Goal: Transaction & Acquisition: Purchase product/service

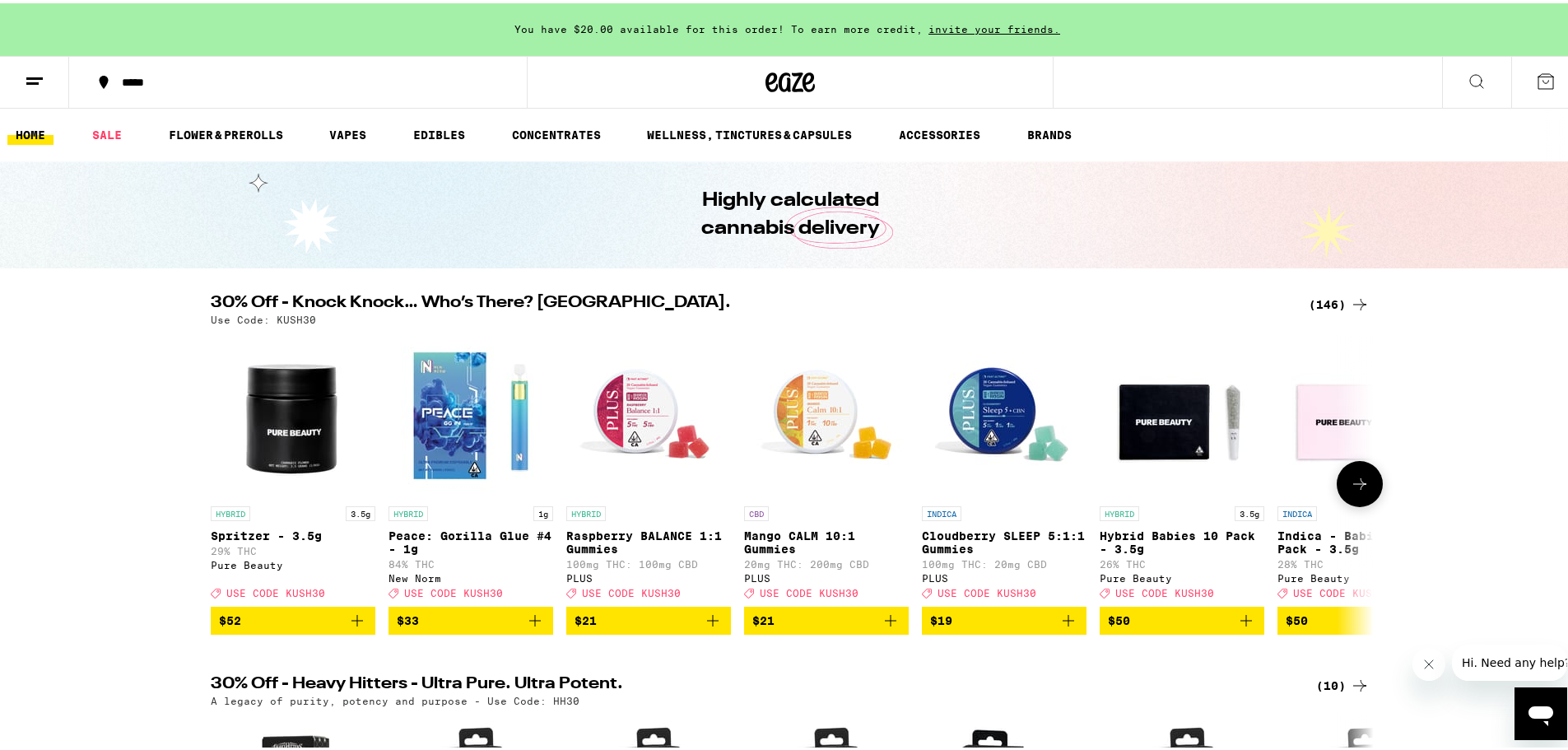
scroll to position [165, 0]
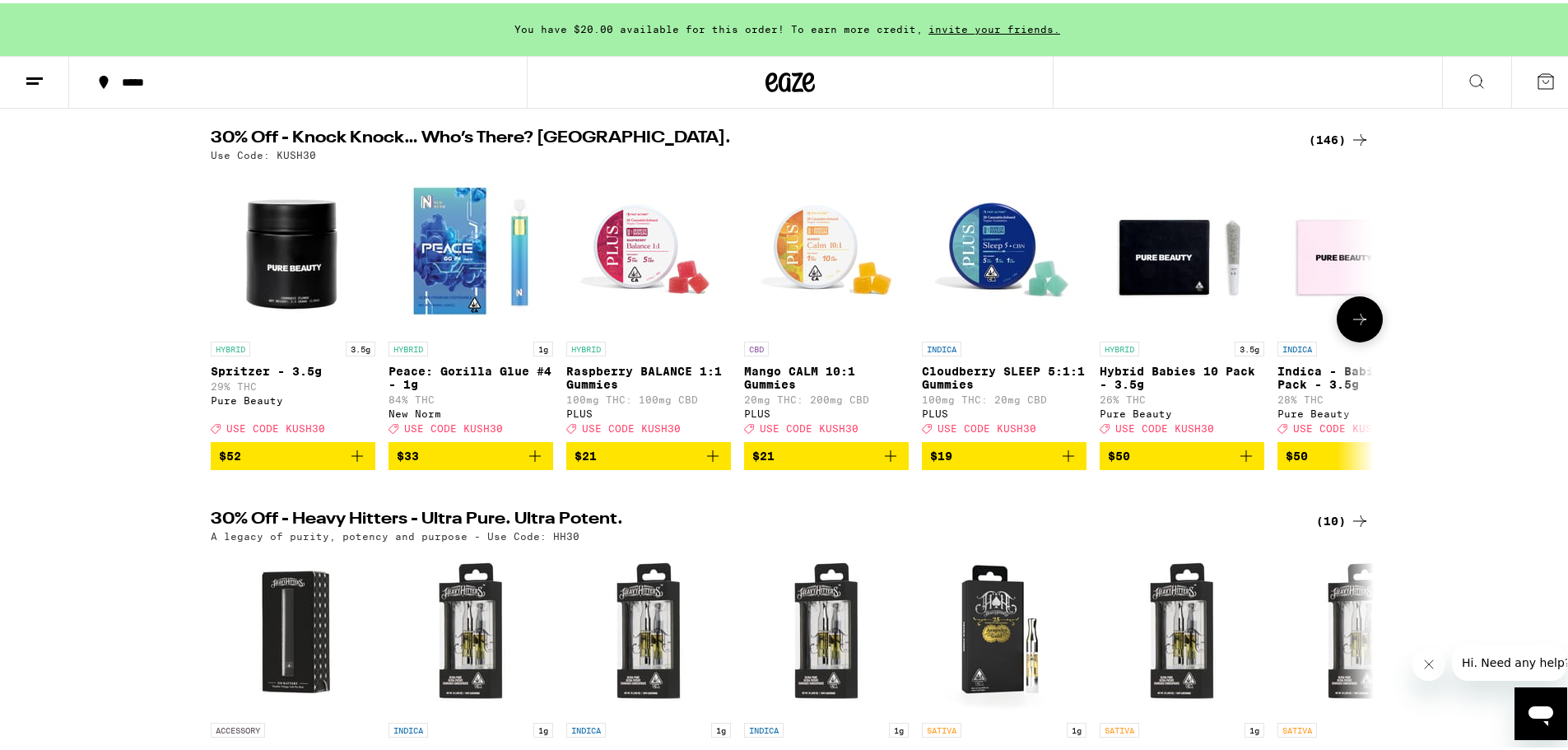
click at [1365, 334] on button at bounding box center [1360, 316] width 46 height 46
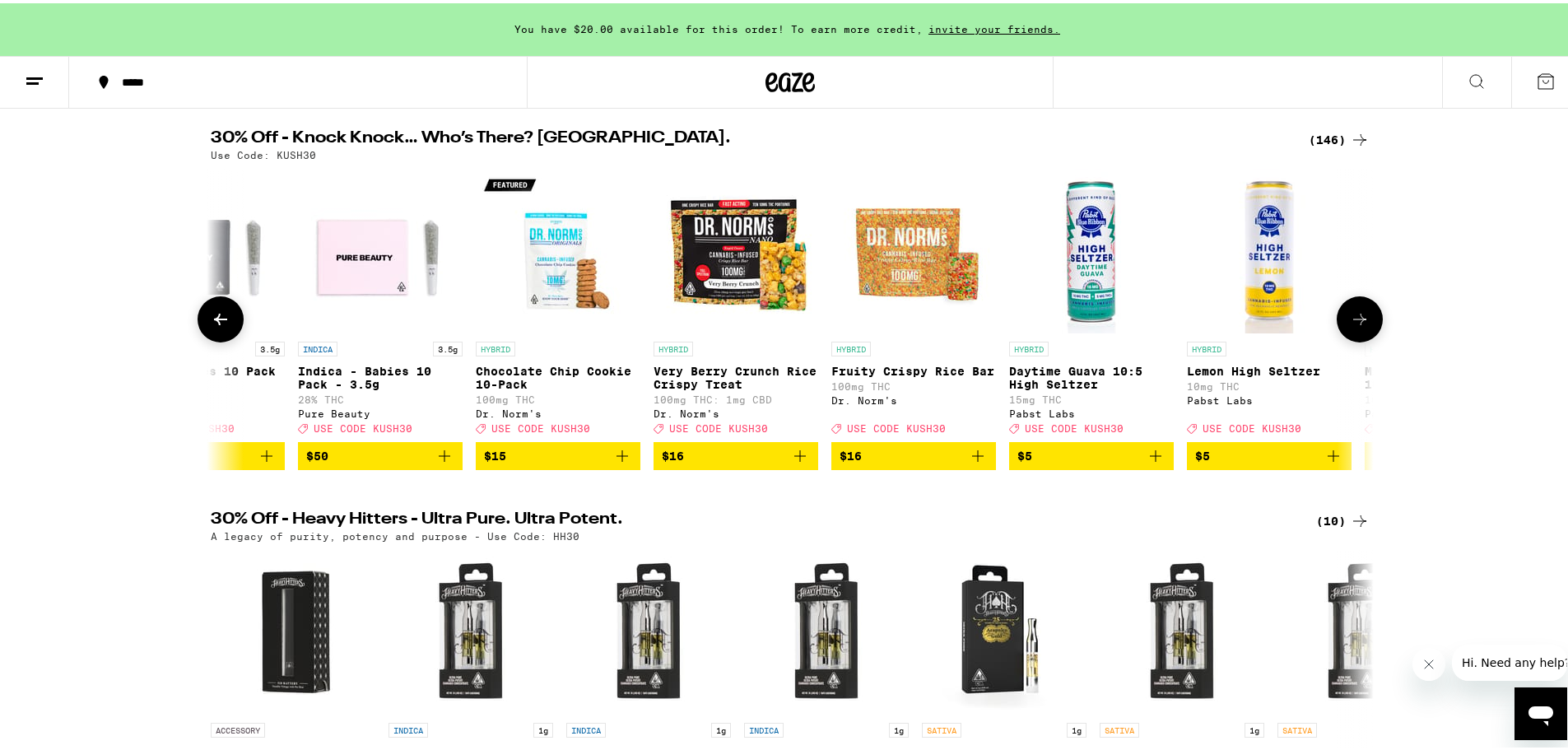
click at [1365, 334] on button at bounding box center [1360, 316] width 46 height 46
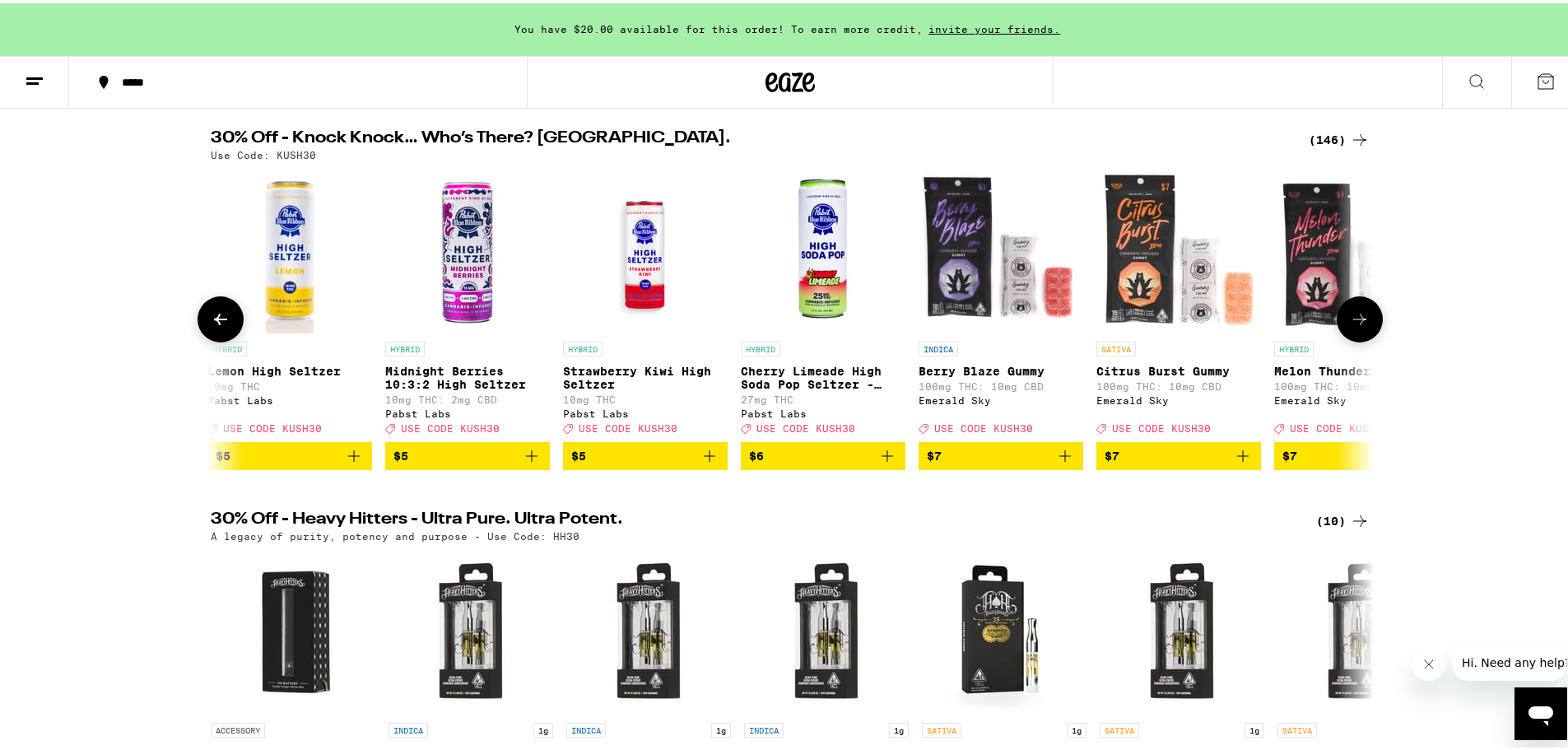
click at [1365, 334] on button at bounding box center [1360, 316] width 46 height 46
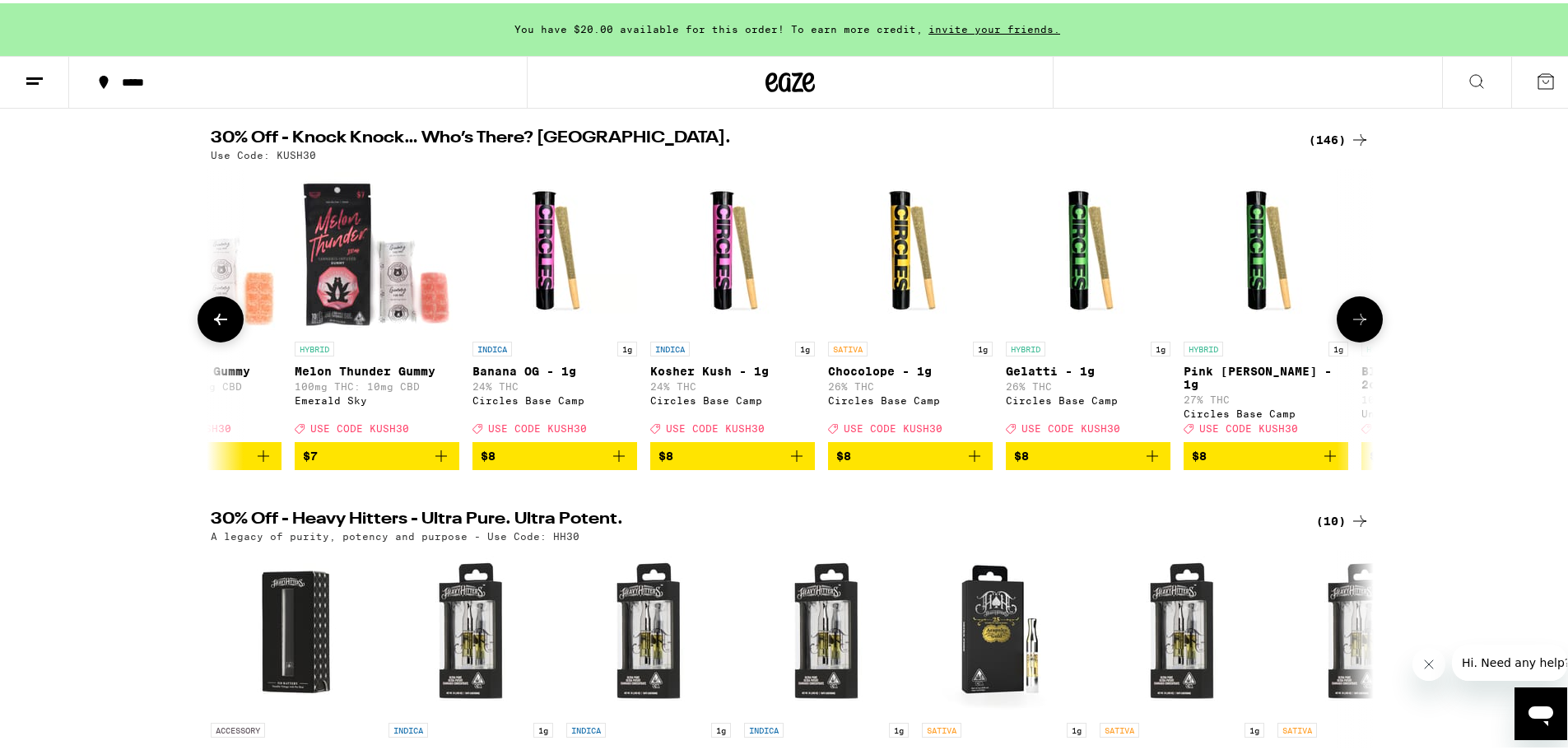
click at [1365, 334] on button at bounding box center [1360, 316] width 46 height 46
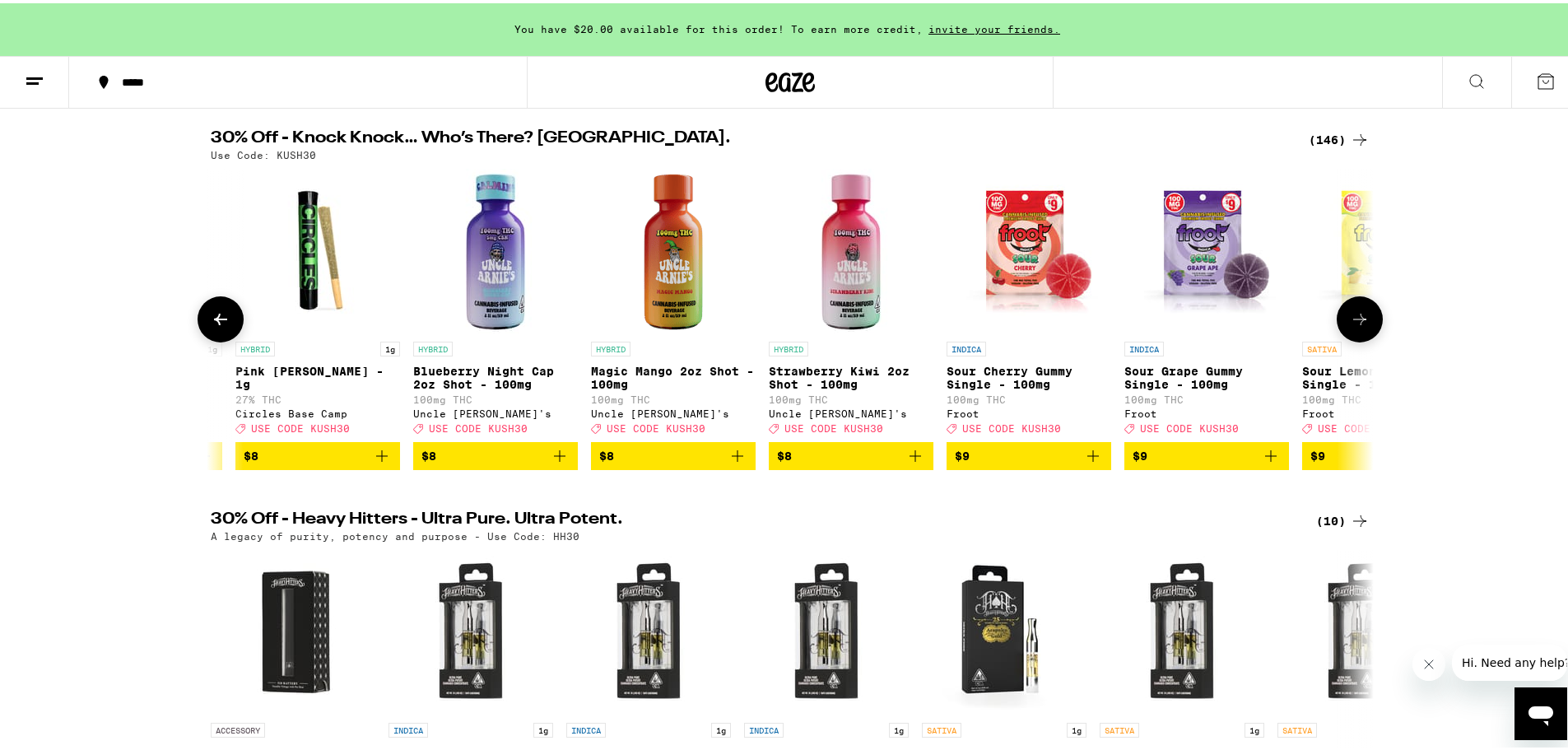
click at [1365, 334] on button at bounding box center [1360, 316] width 46 height 46
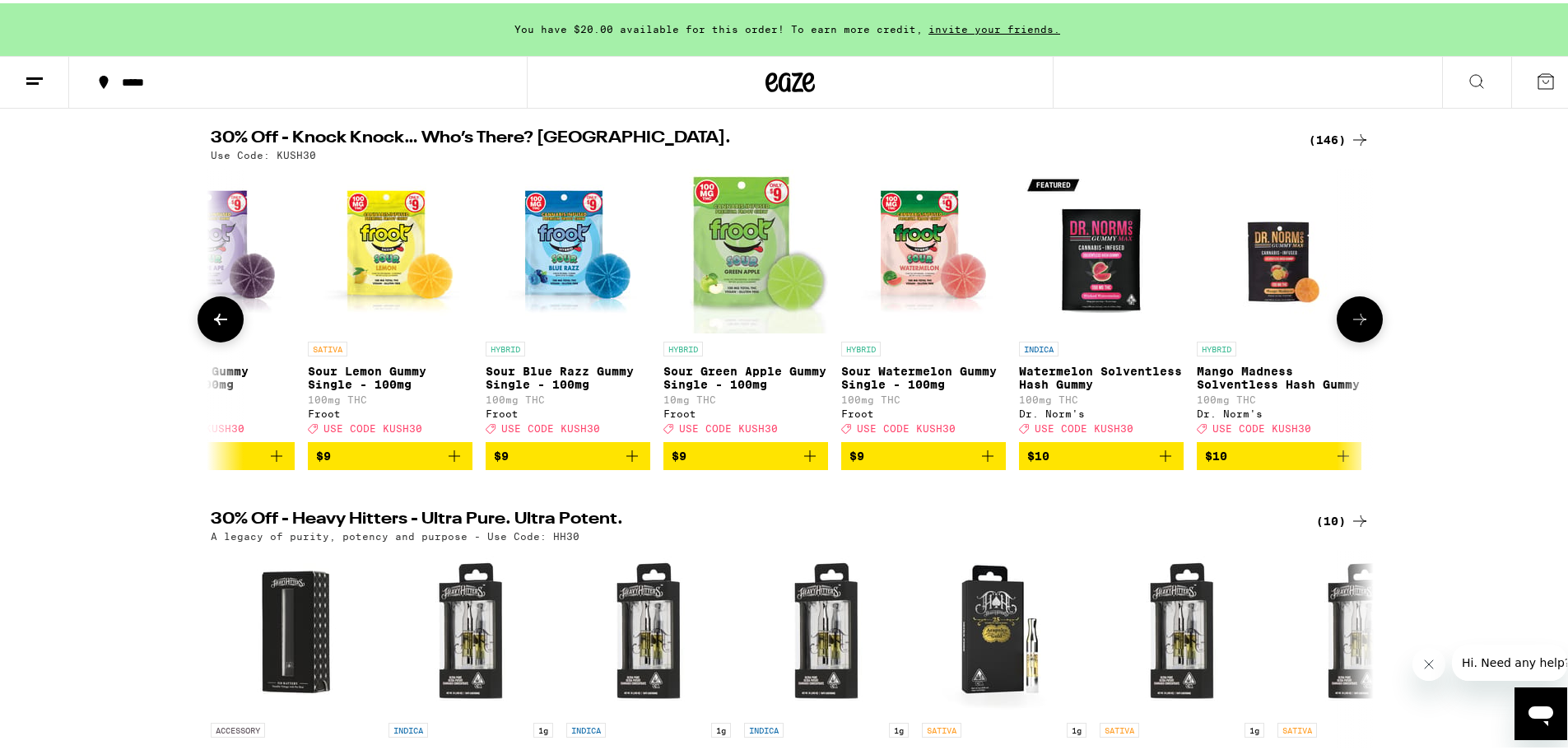
click at [1365, 334] on button at bounding box center [1360, 316] width 46 height 46
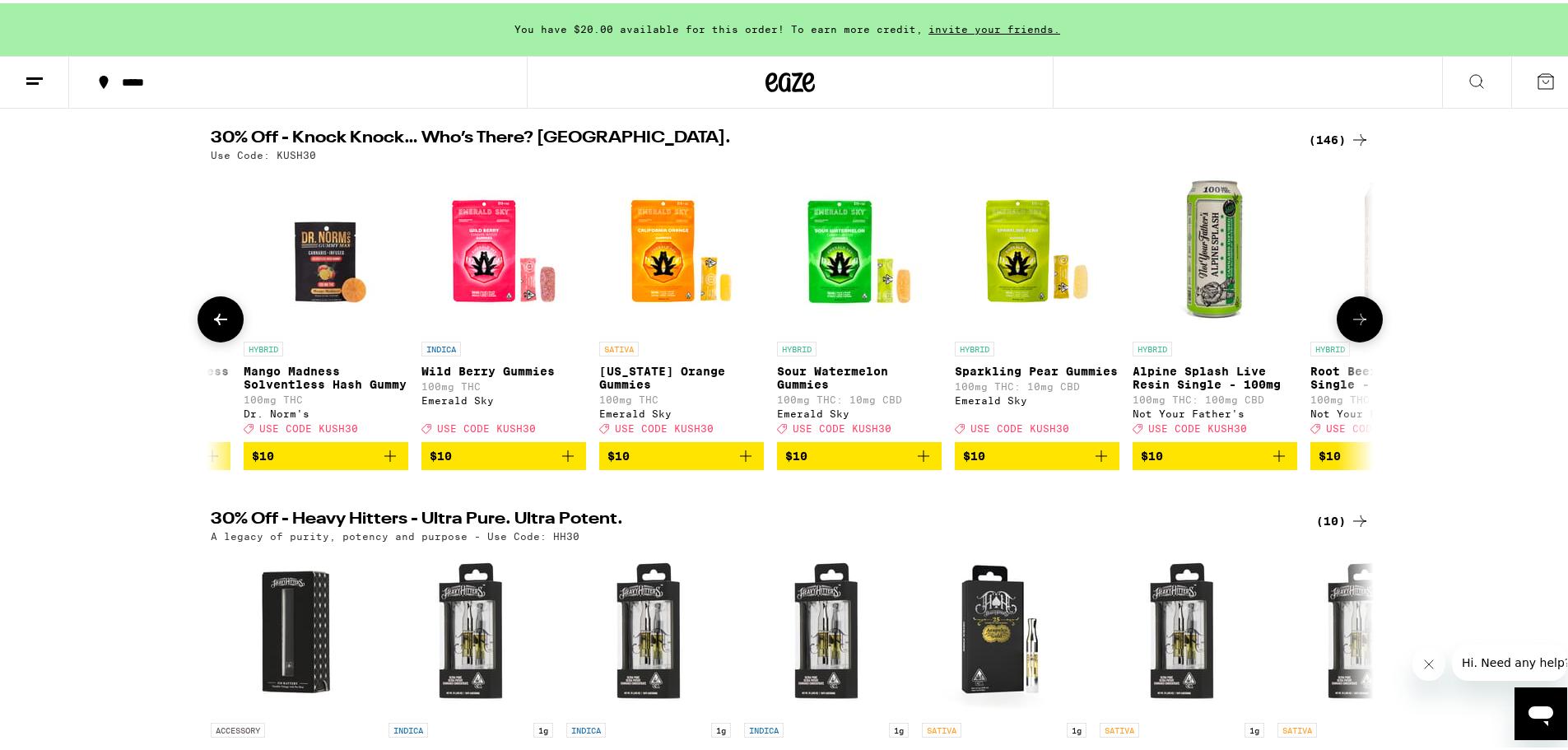
click at [1365, 334] on button at bounding box center [1360, 316] width 46 height 46
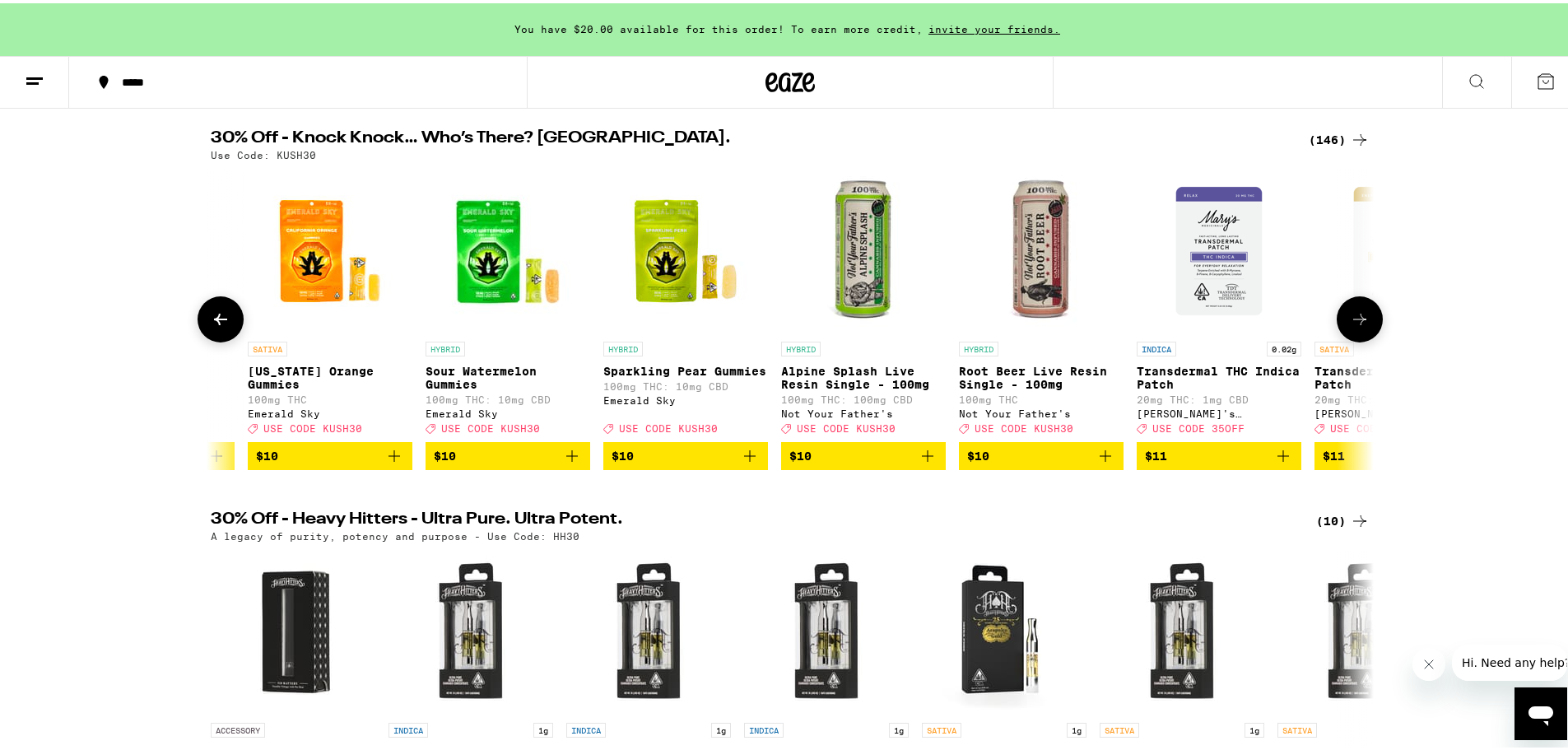
click at [1365, 334] on button at bounding box center [1360, 316] width 46 height 46
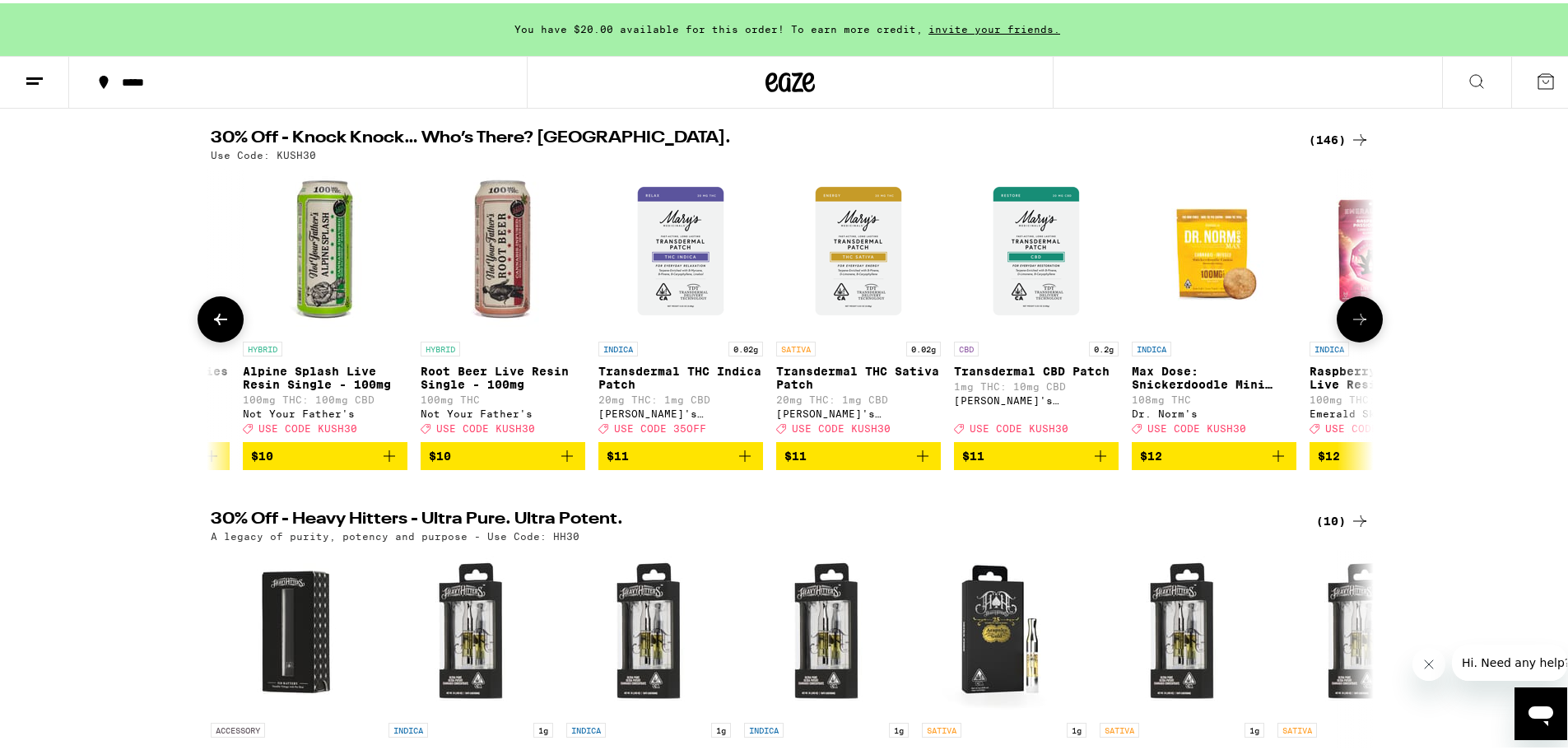
click at [1365, 334] on button at bounding box center [1360, 316] width 46 height 46
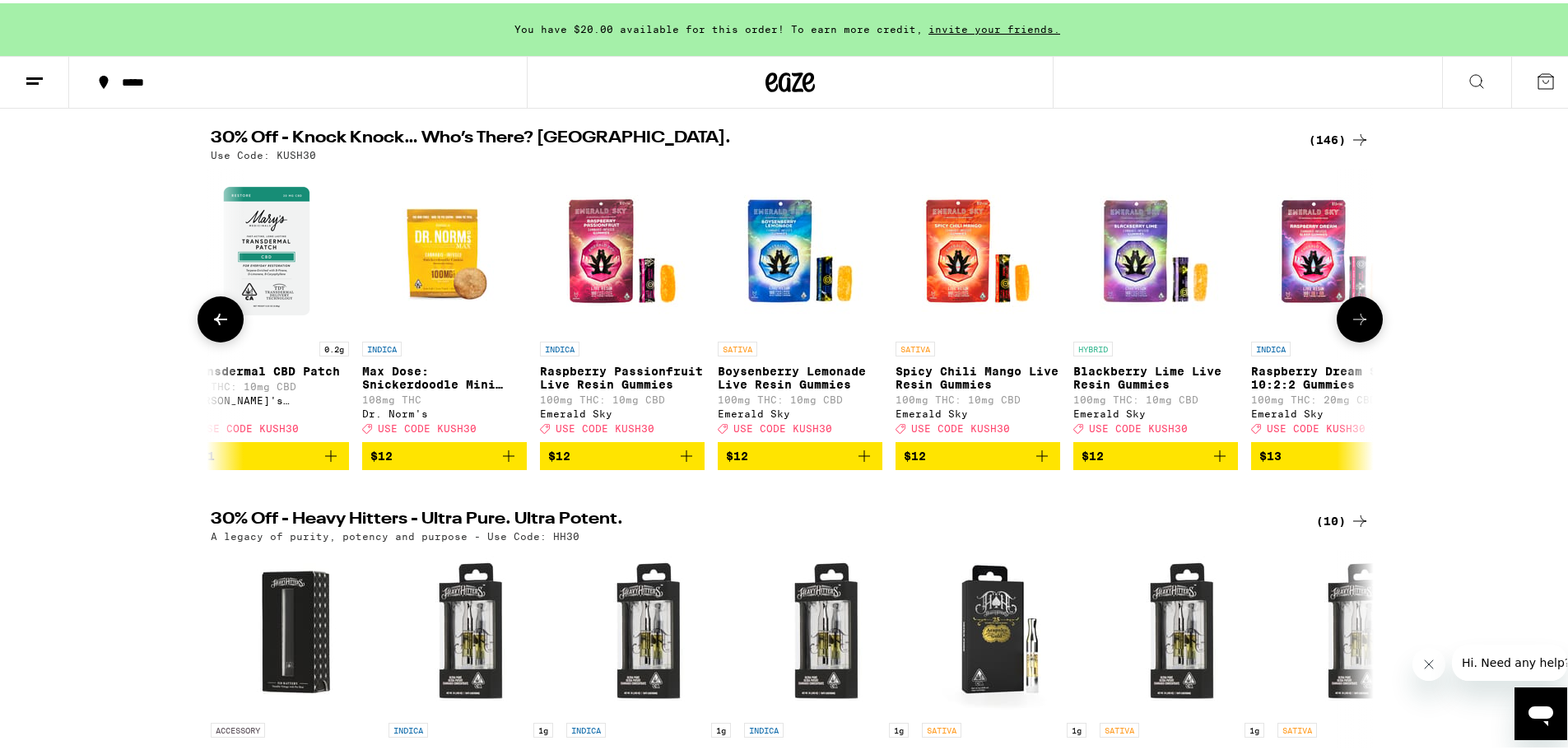
click at [1365, 334] on button at bounding box center [1360, 316] width 46 height 46
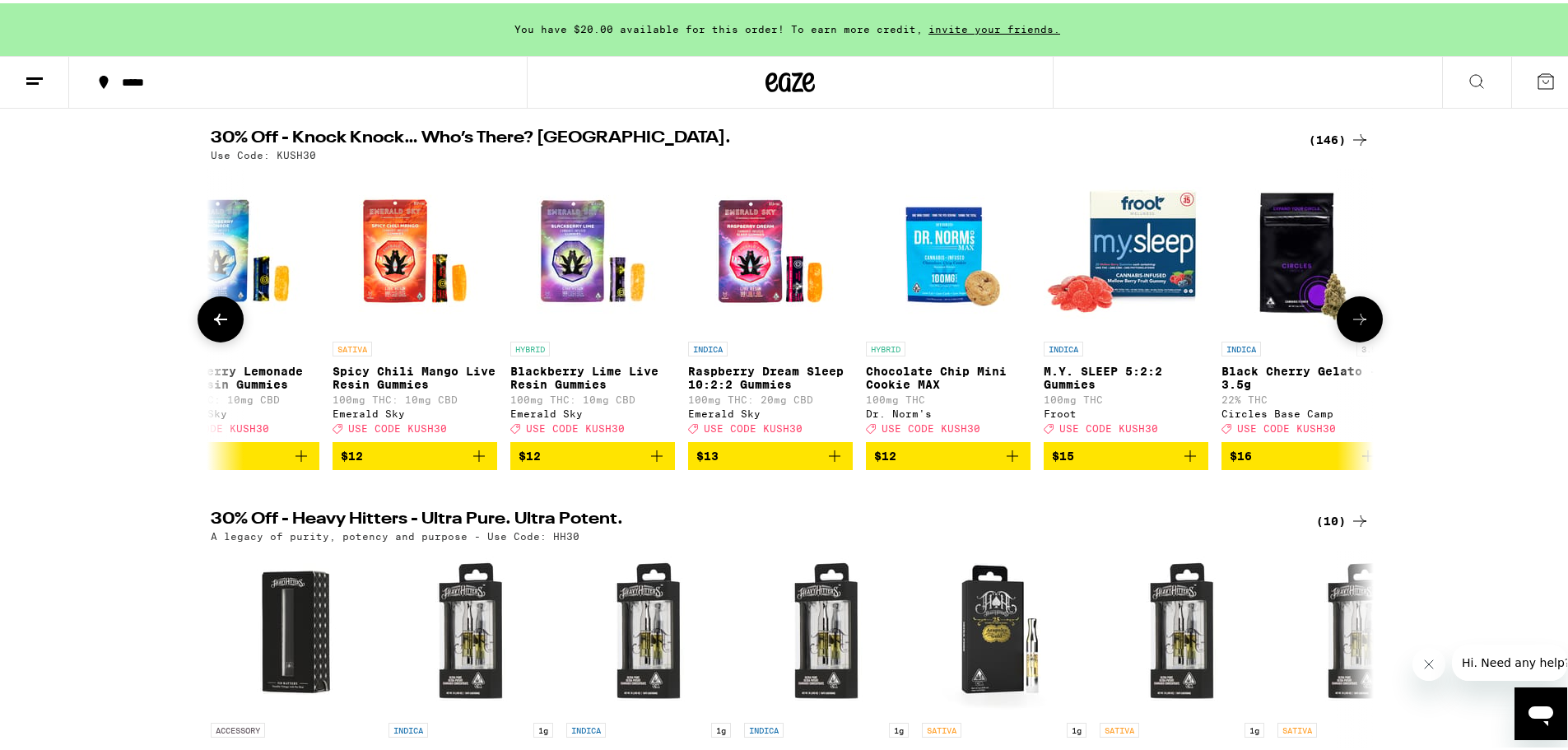
click at [1365, 334] on button at bounding box center [1360, 316] width 46 height 46
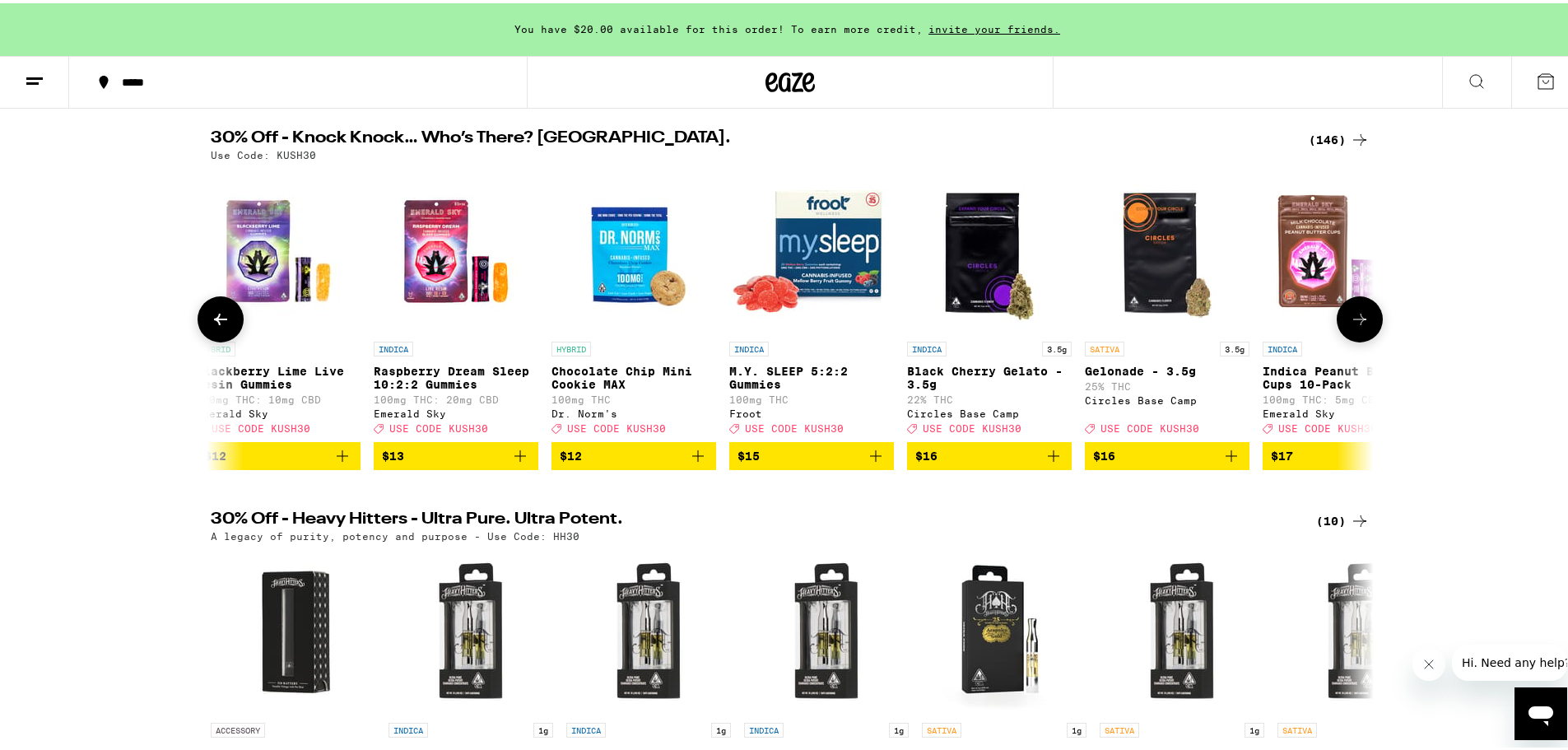
click at [1365, 334] on button at bounding box center [1360, 316] width 46 height 46
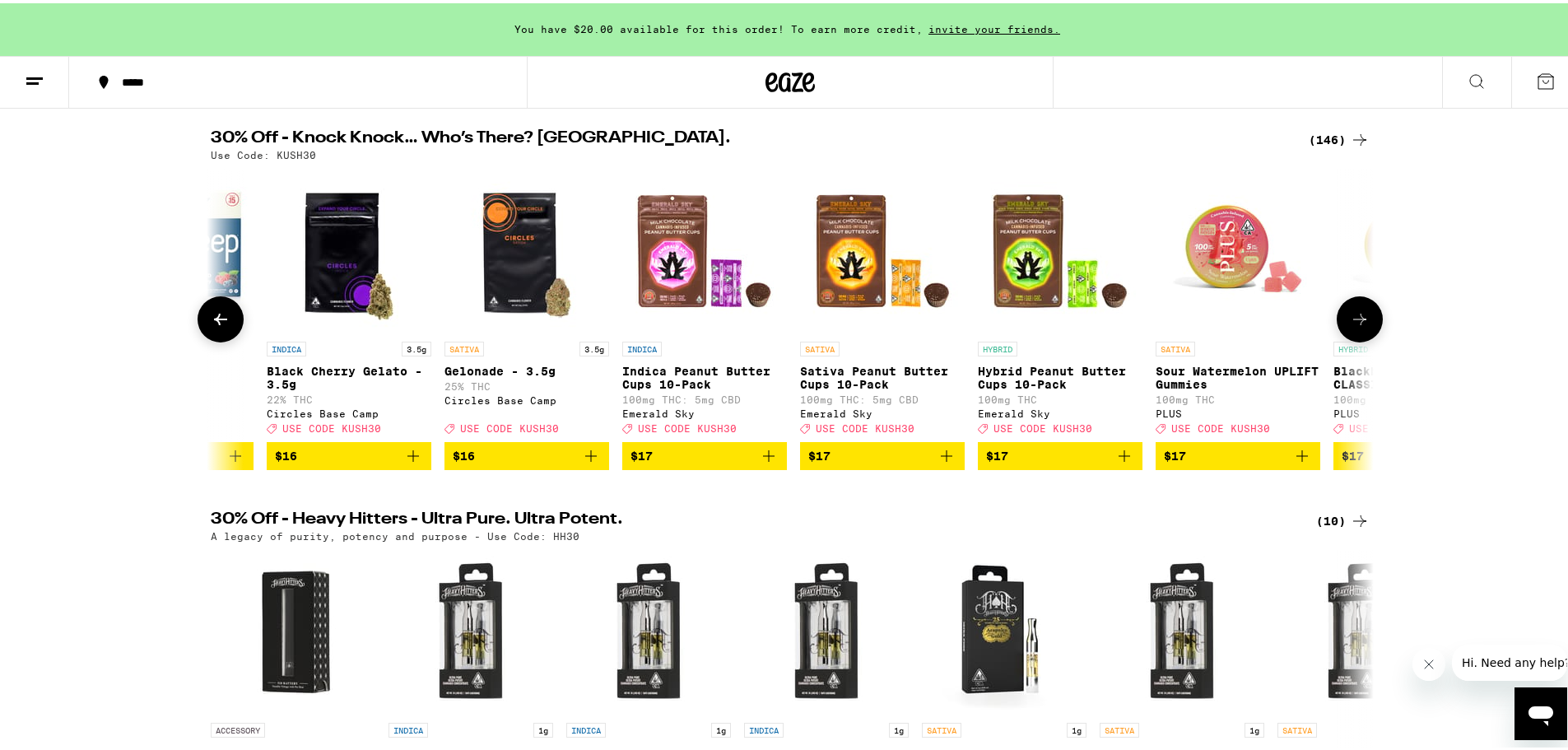
click at [1365, 334] on button at bounding box center [1360, 316] width 46 height 46
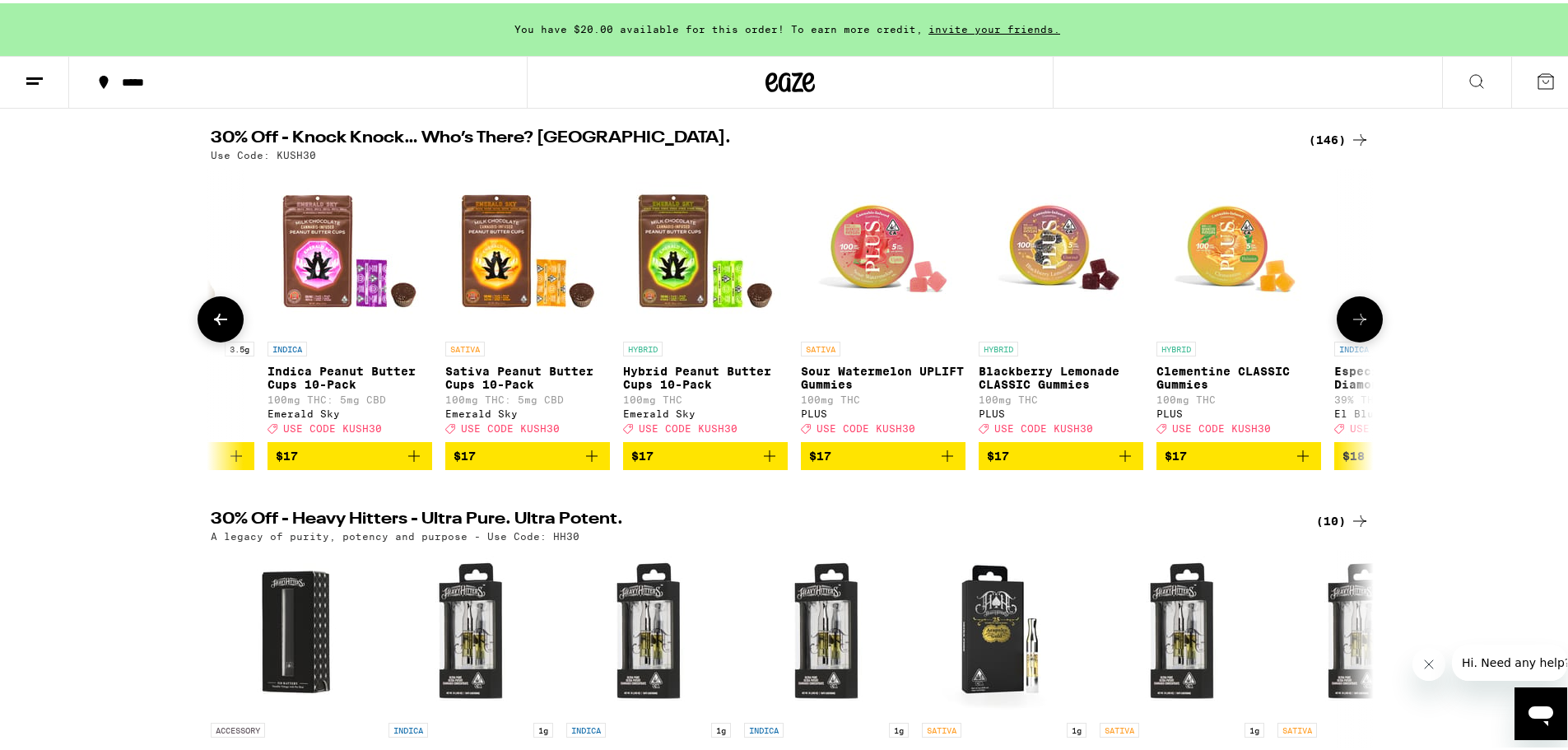
click at [1365, 334] on button at bounding box center [1360, 316] width 46 height 46
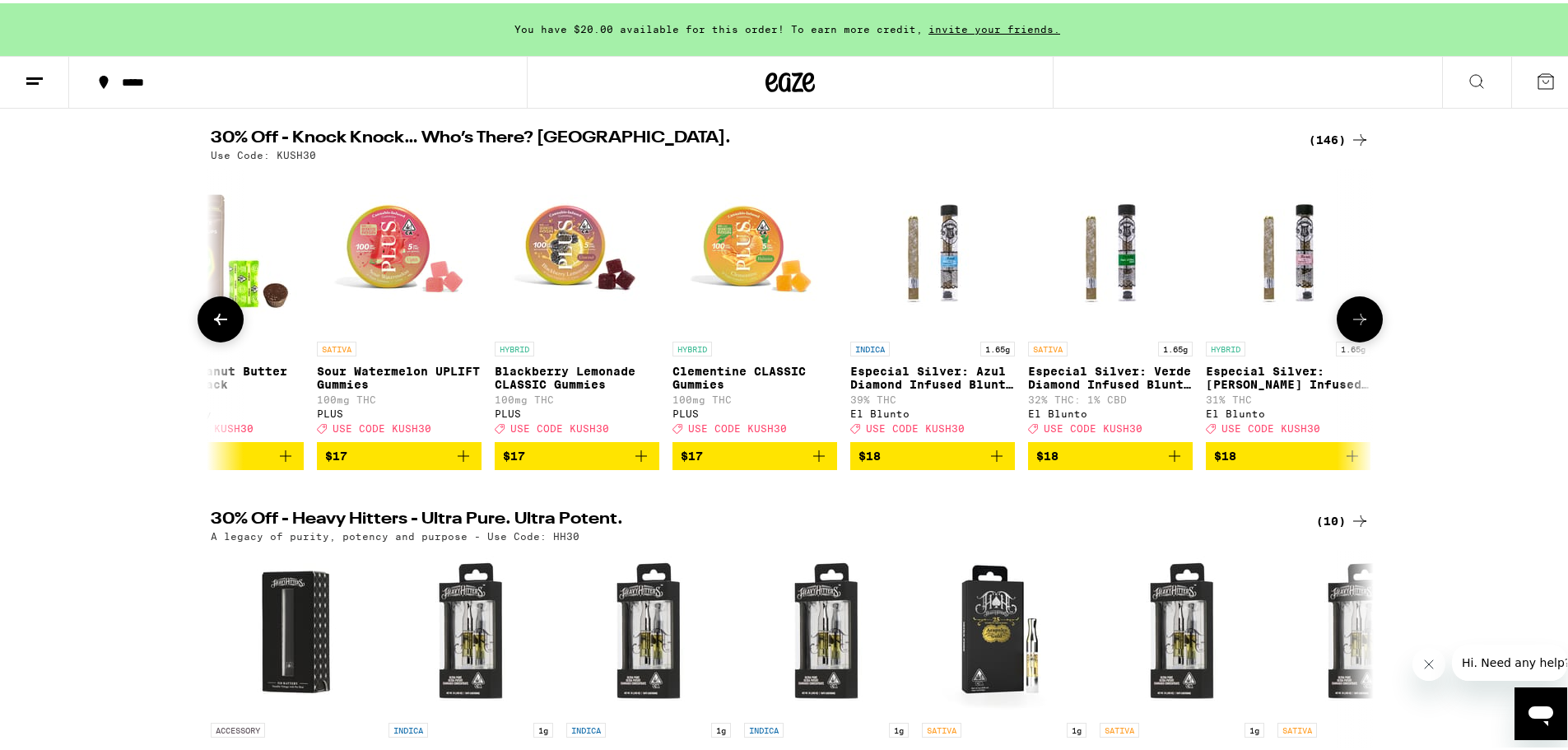
click at [1365, 334] on button at bounding box center [1360, 316] width 46 height 46
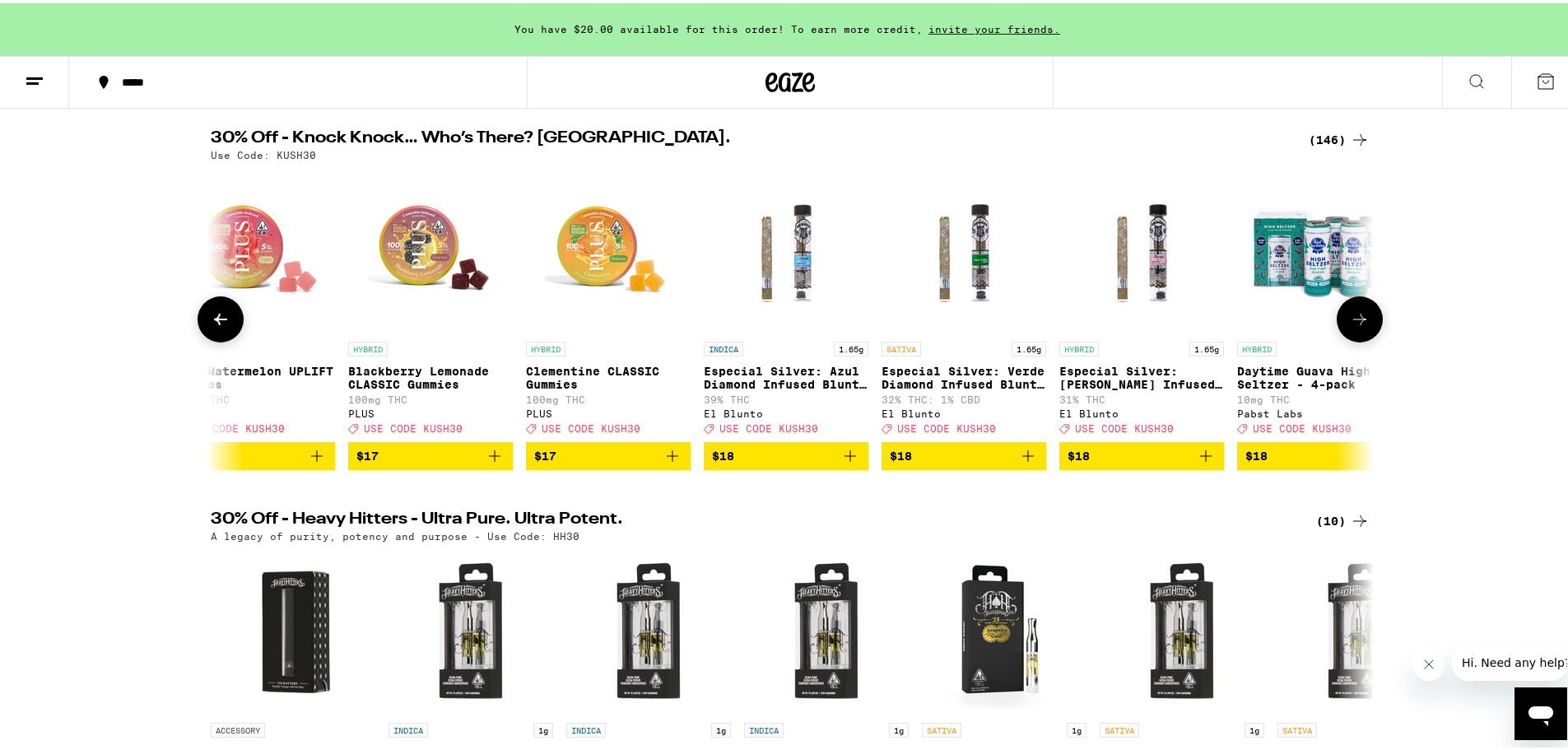
click at [1365, 334] on button at bounding box center [1360, 316] width 46 height 46
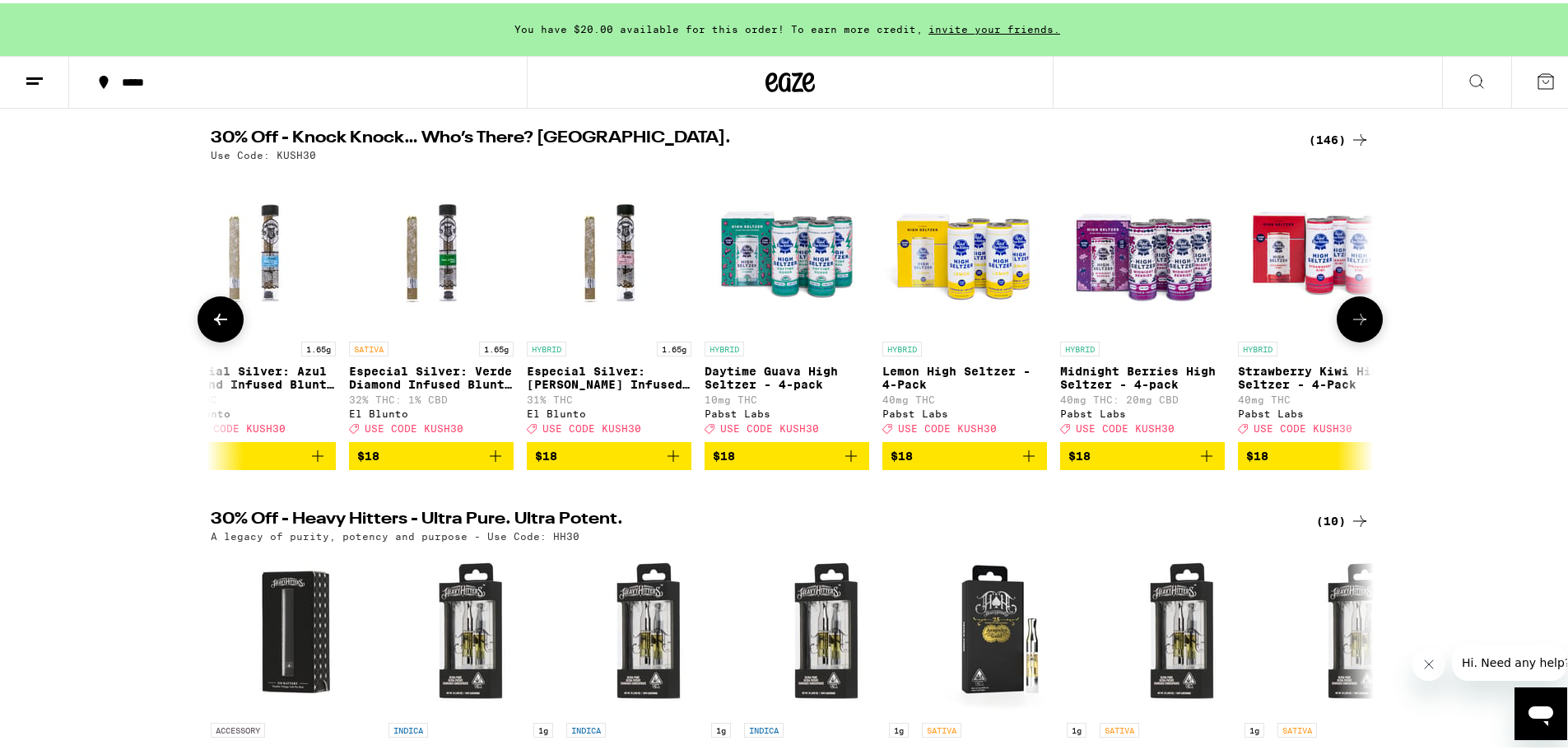
click at [1365, 334] on button at bounding box center [1360, 316] width 46 height 46
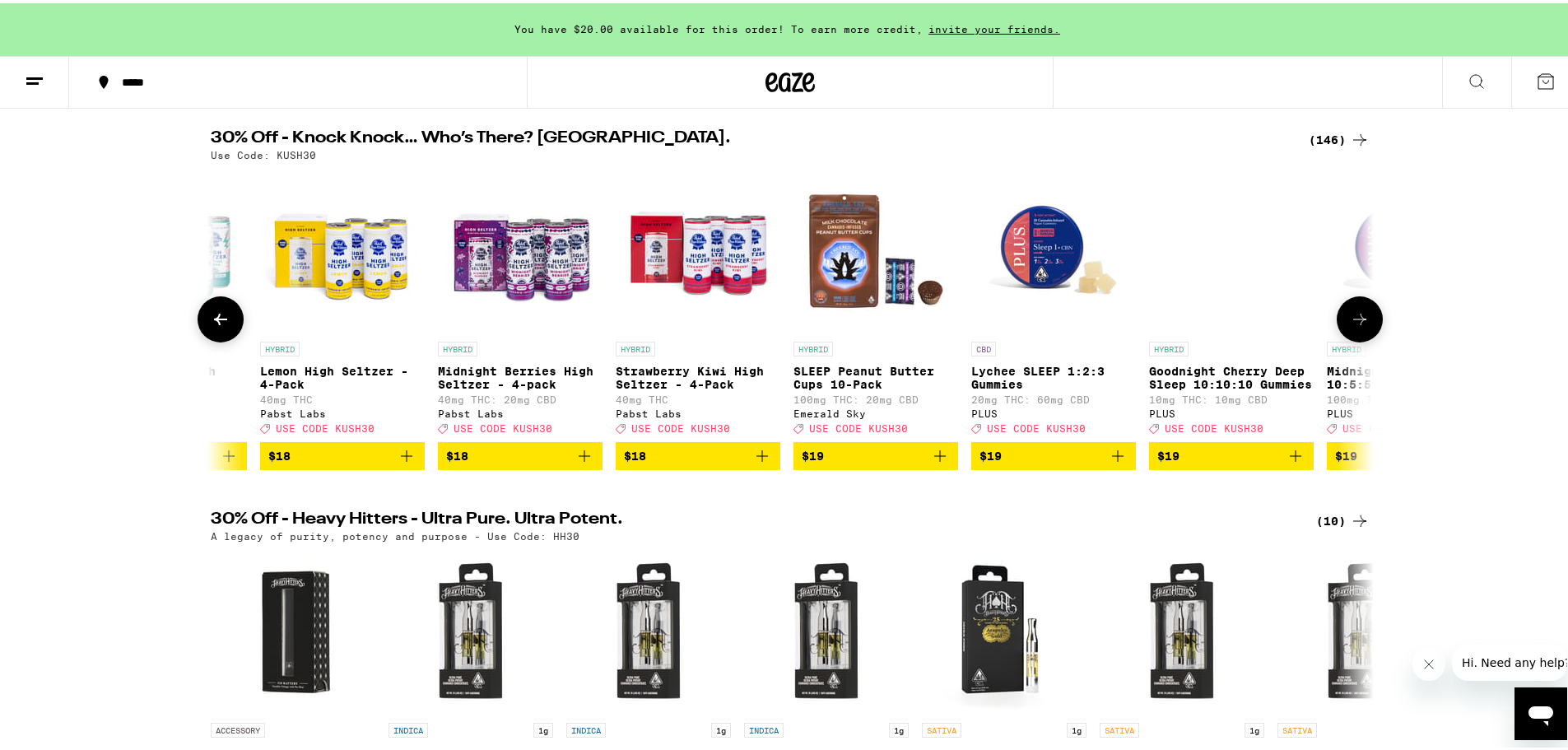
click at [1365, 334] on button at bounding box center [1360, 316] width 46 height 46
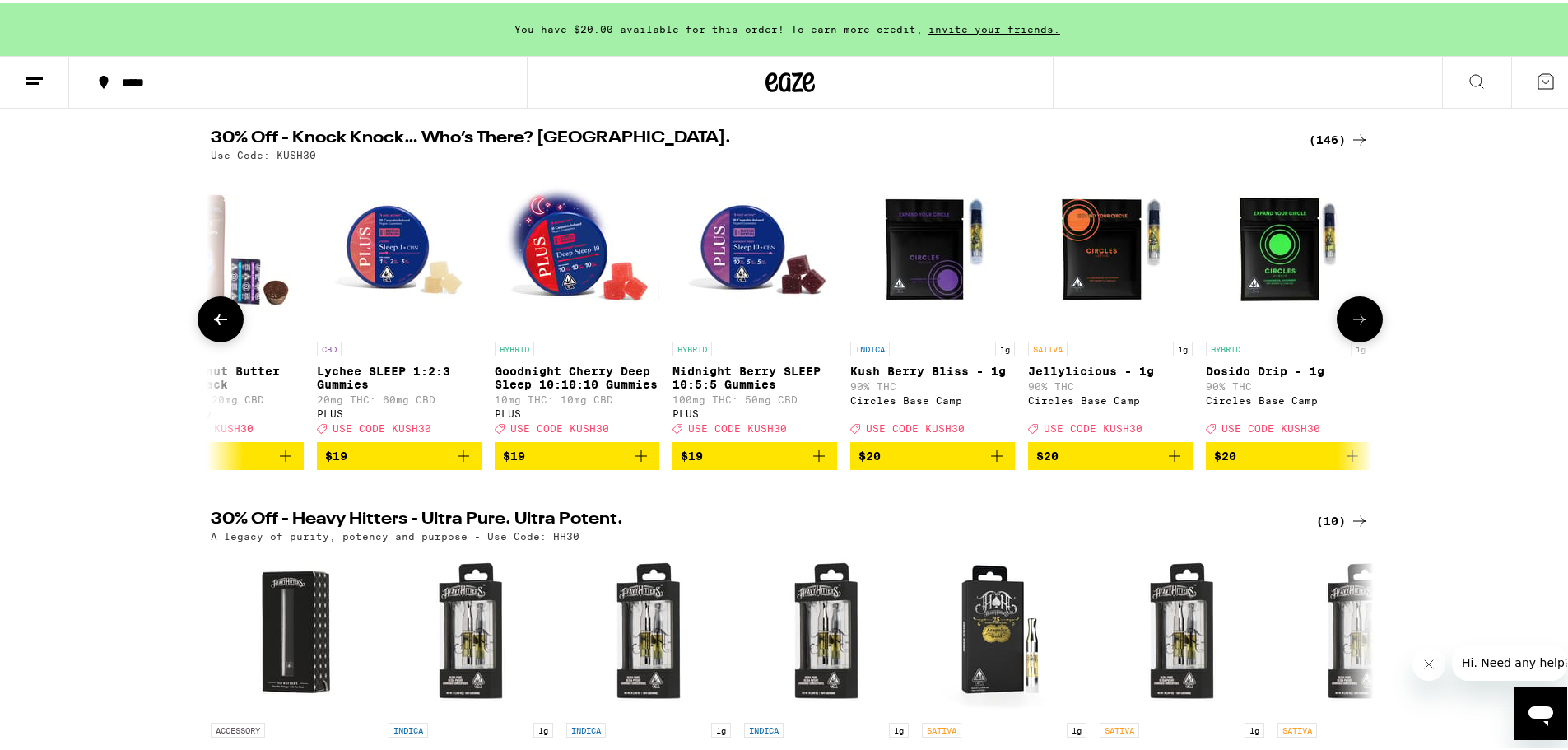
click at [1365, 334] on button at bounding box center [1360, 316] width 46 height 46
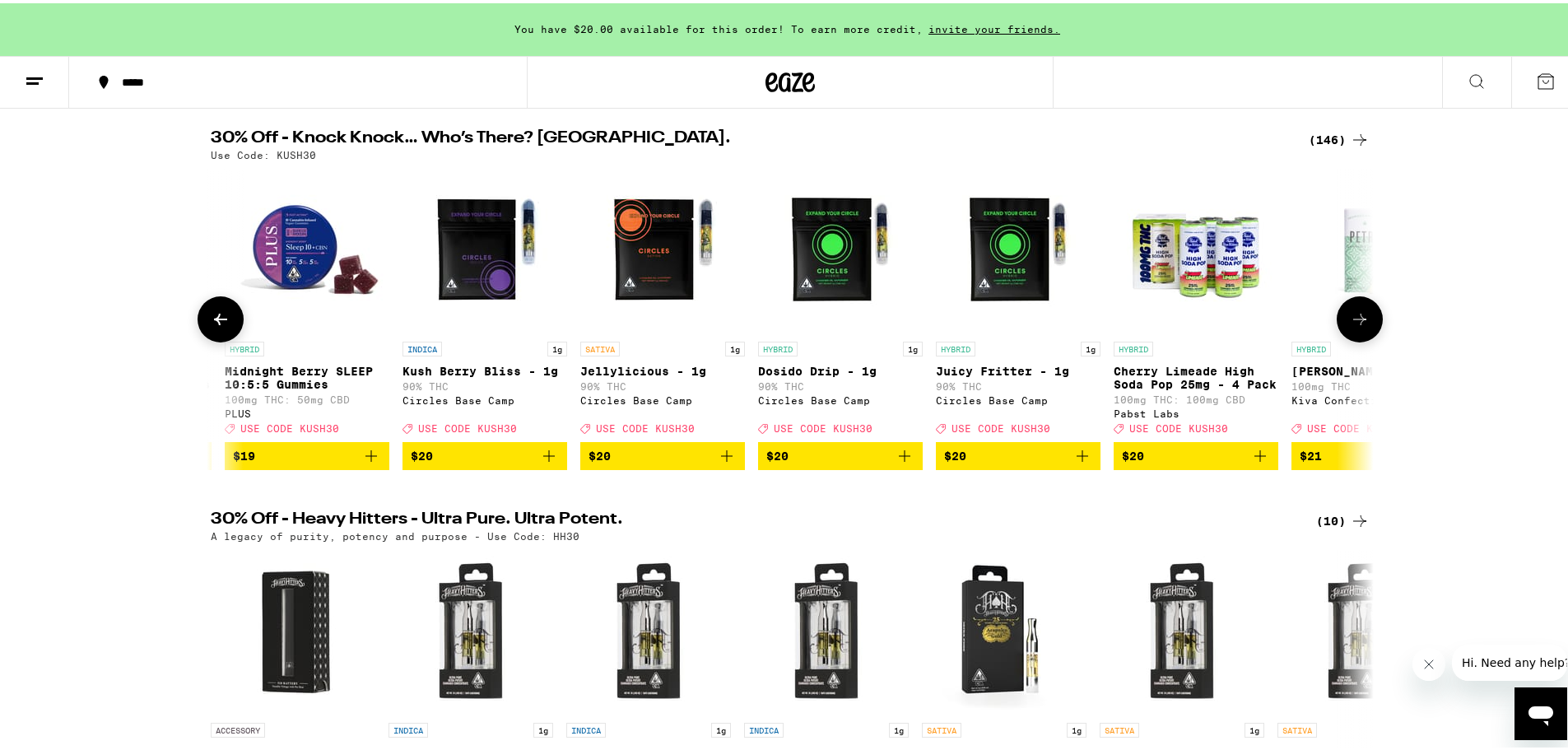
click at [1365, 334] on button at bounding box center [1360, 316] width 46 height 46
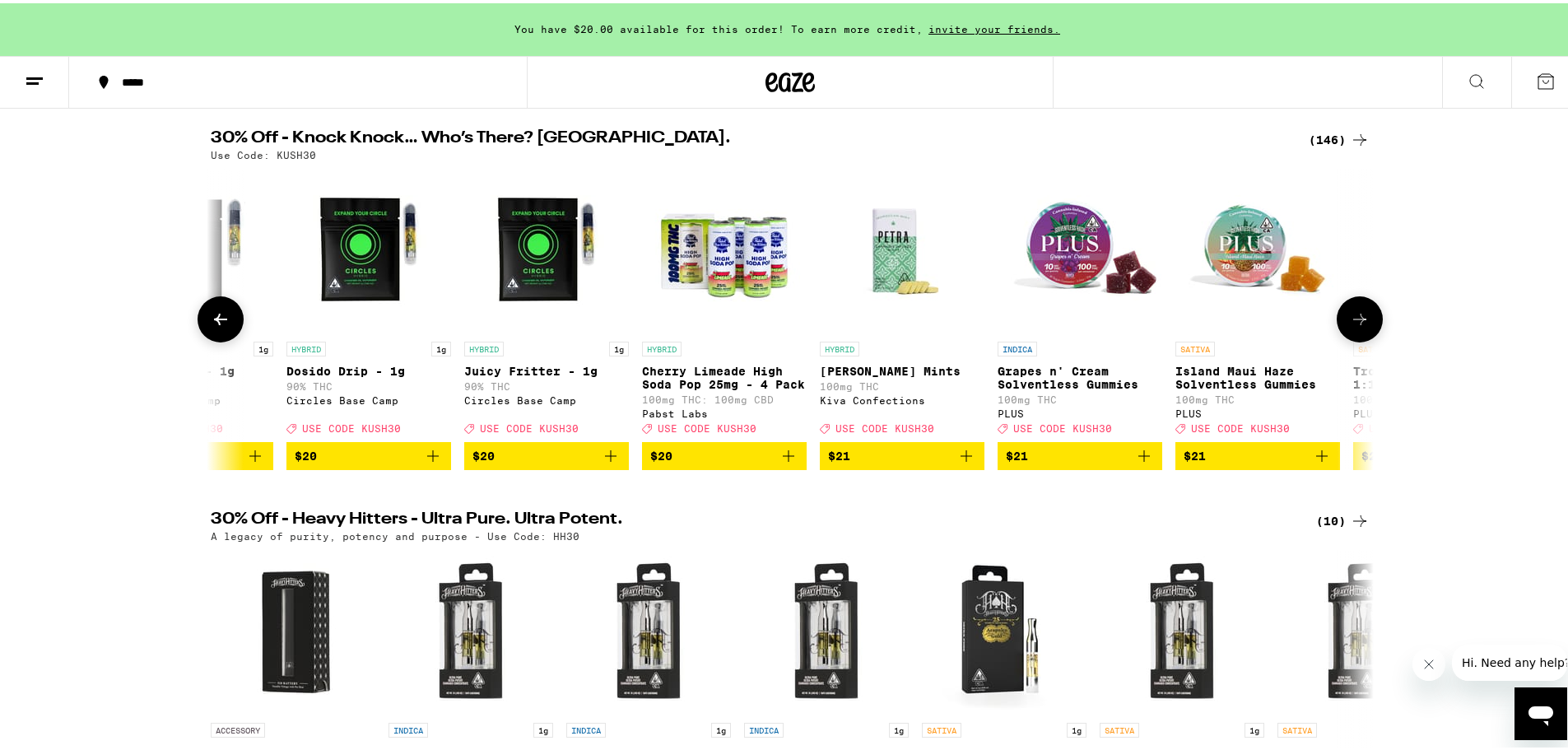
click at [1365, 334] on button at bounding box center [1360, 316] width 46 height 46
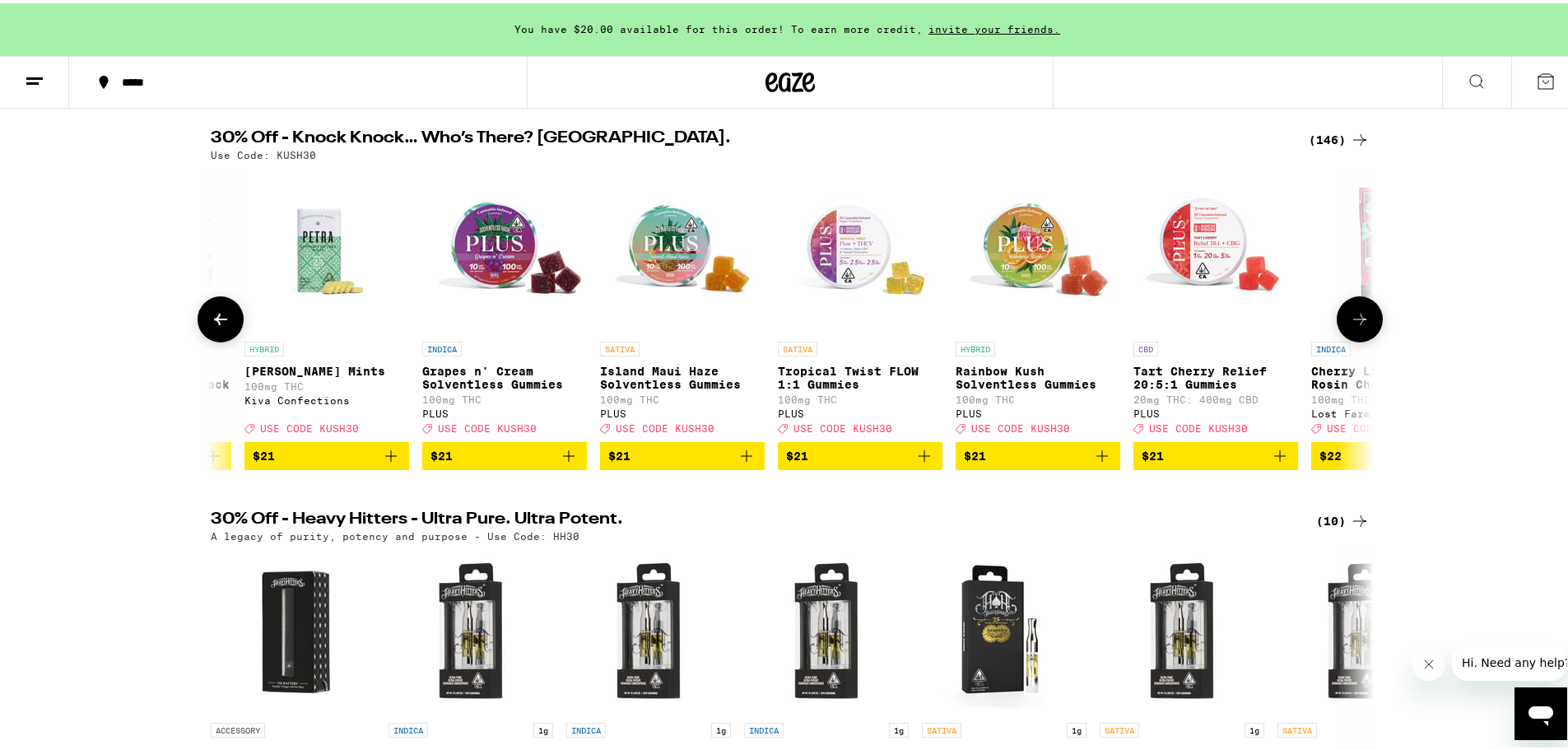
click at [1365, 334] on button at bounding box center [1360, 316] width 46 height 46
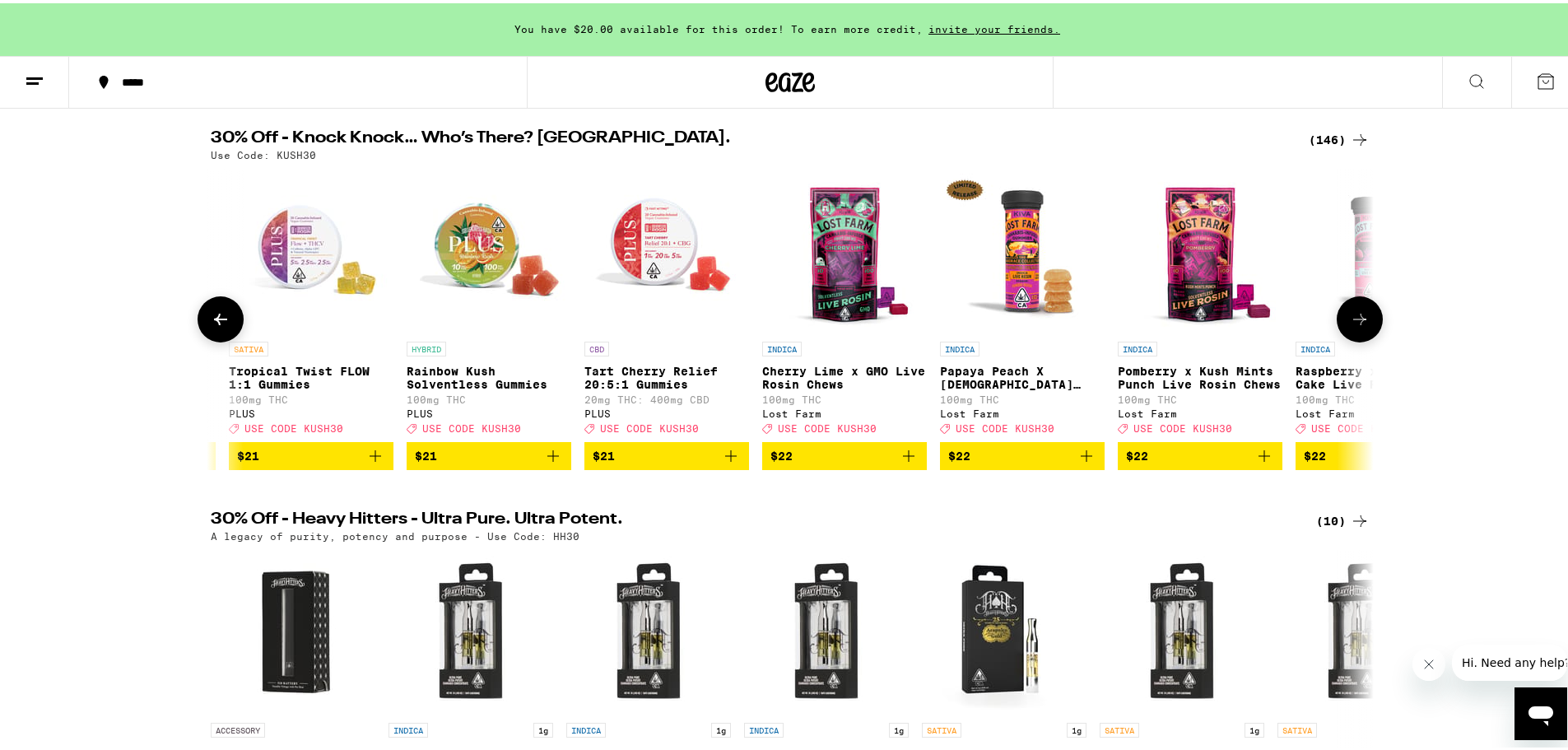
click at [1365, 334] on button at bounding box center [1360, 316] width 46 height 46
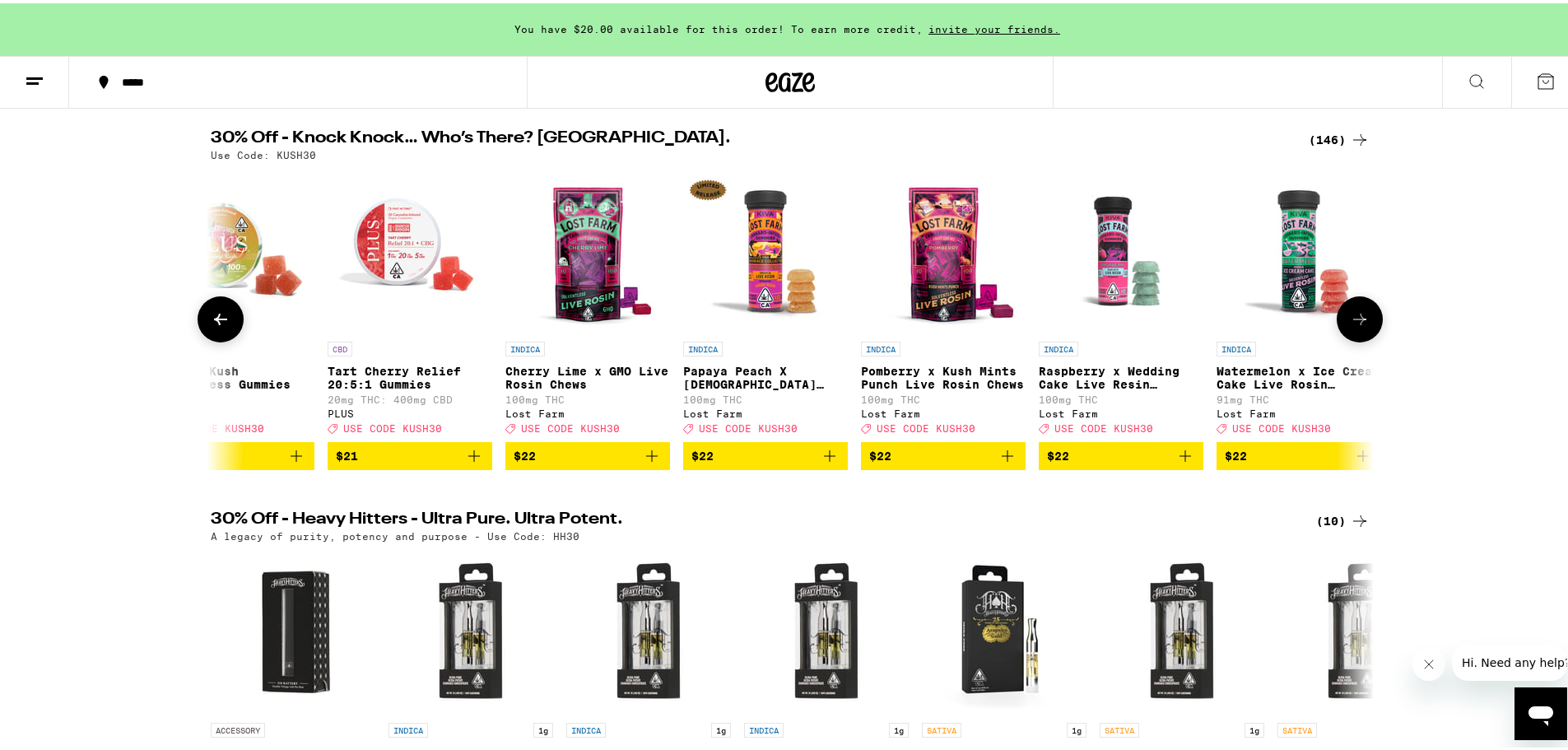
click at [1365, 334] on button at bounding box center [1360, 316] width 46 height 46
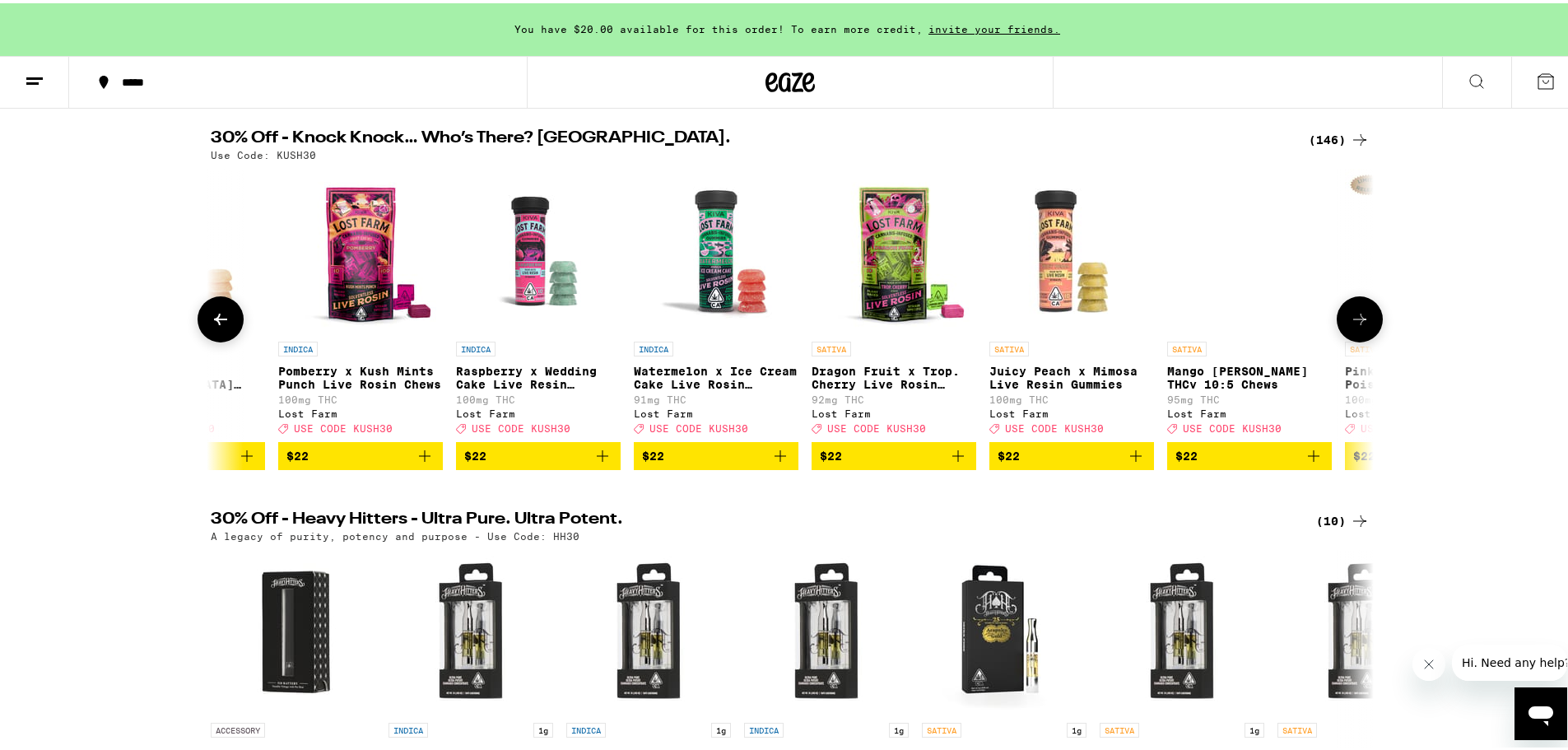
click at [1365, 334] on button at bounding box center [1360, 316] width 46 height 46
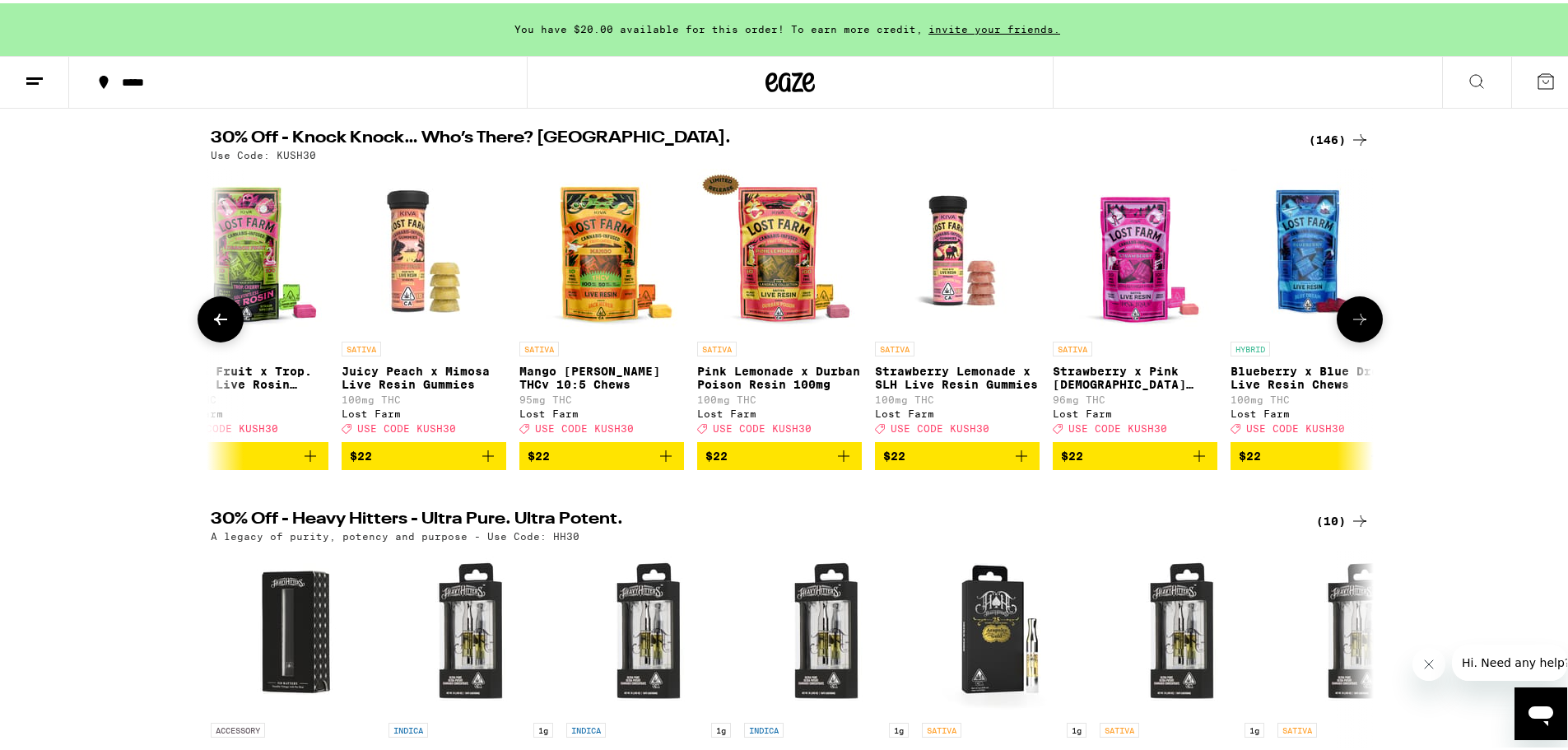
click at [1365, 334] on button at bounding box center [1360, 316] width 46 height 46
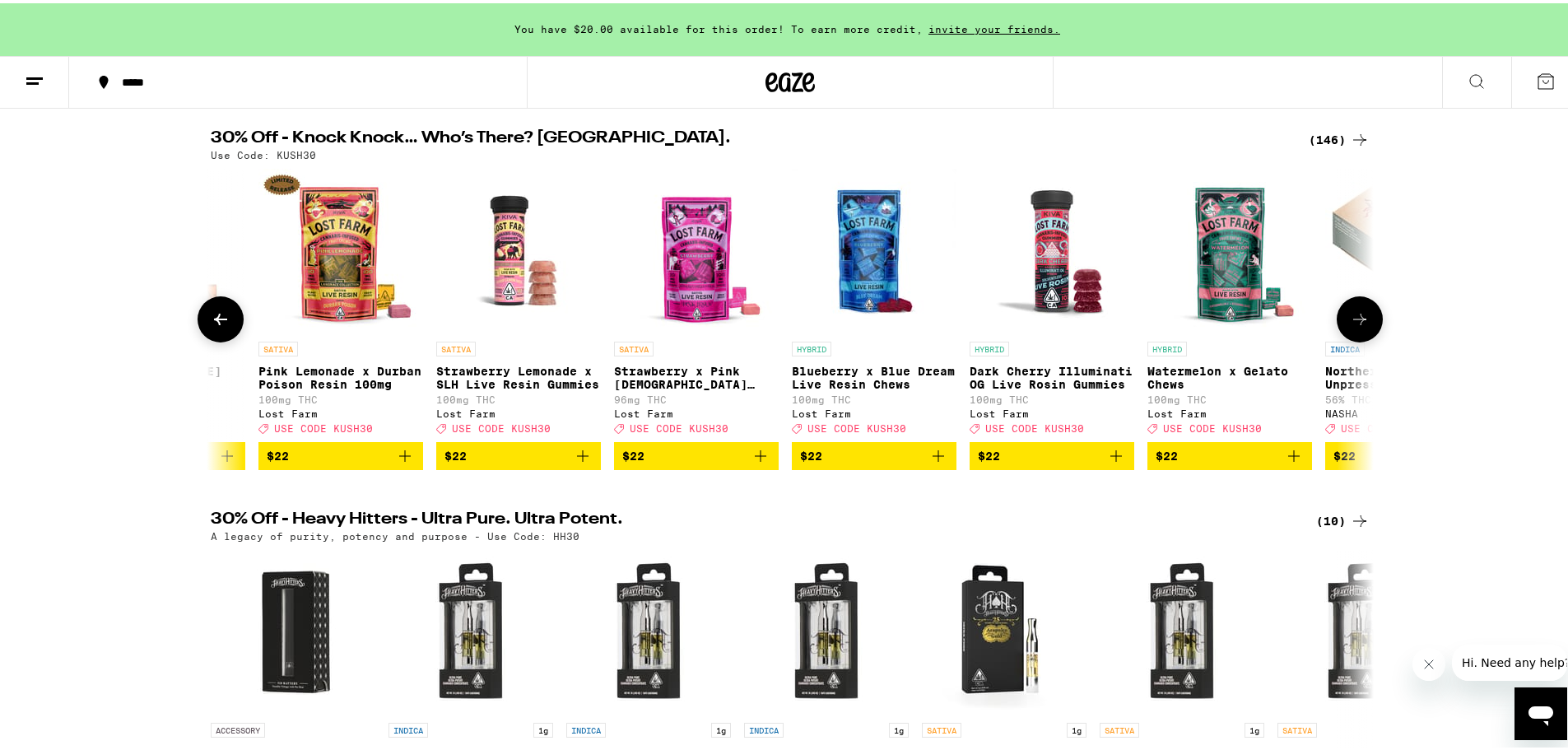
click at [1365, 334] on button at bounding box center [1360, 316] width 46 height 46
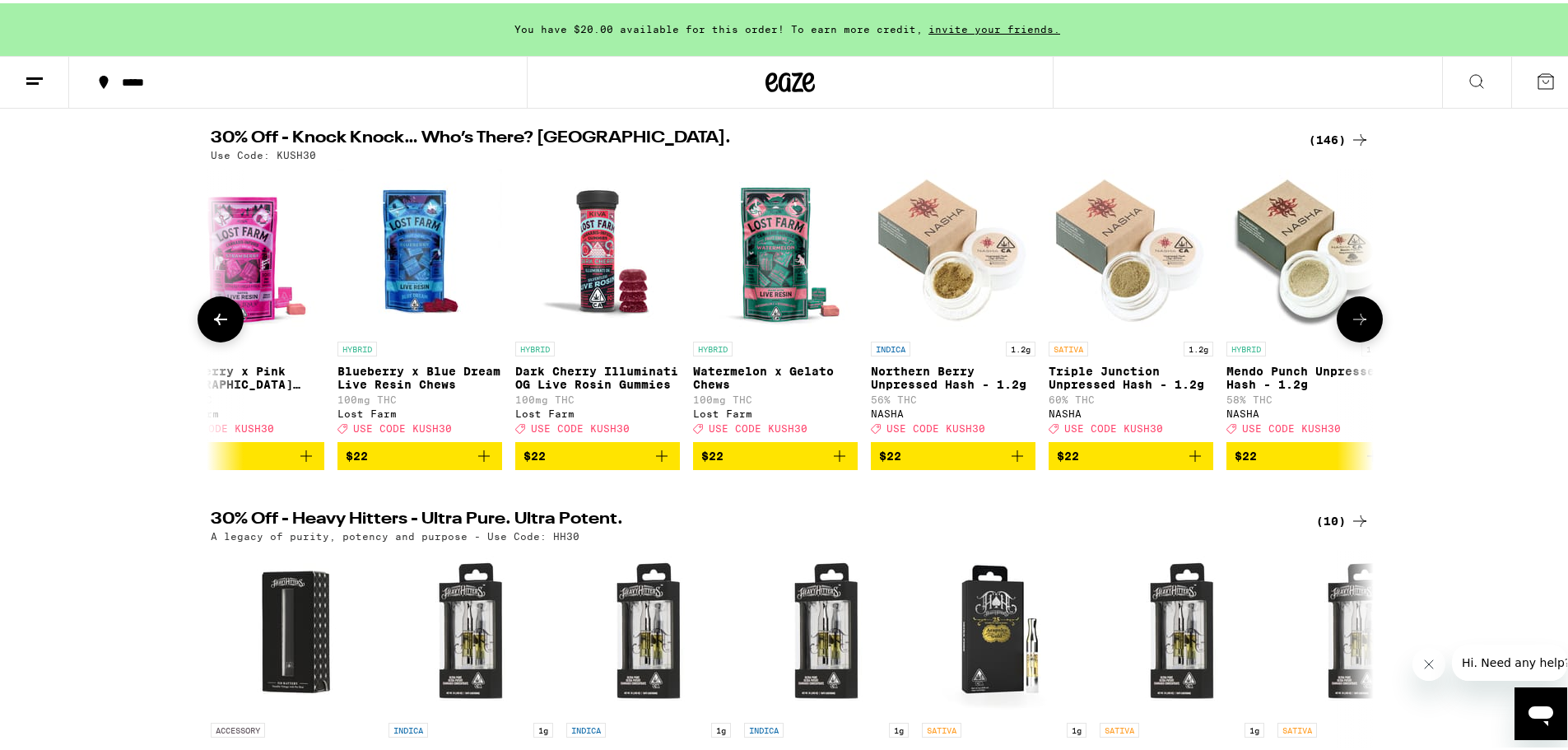
click at [1365, 334] on button at bounding box center [1360, 316] width 46 height 46
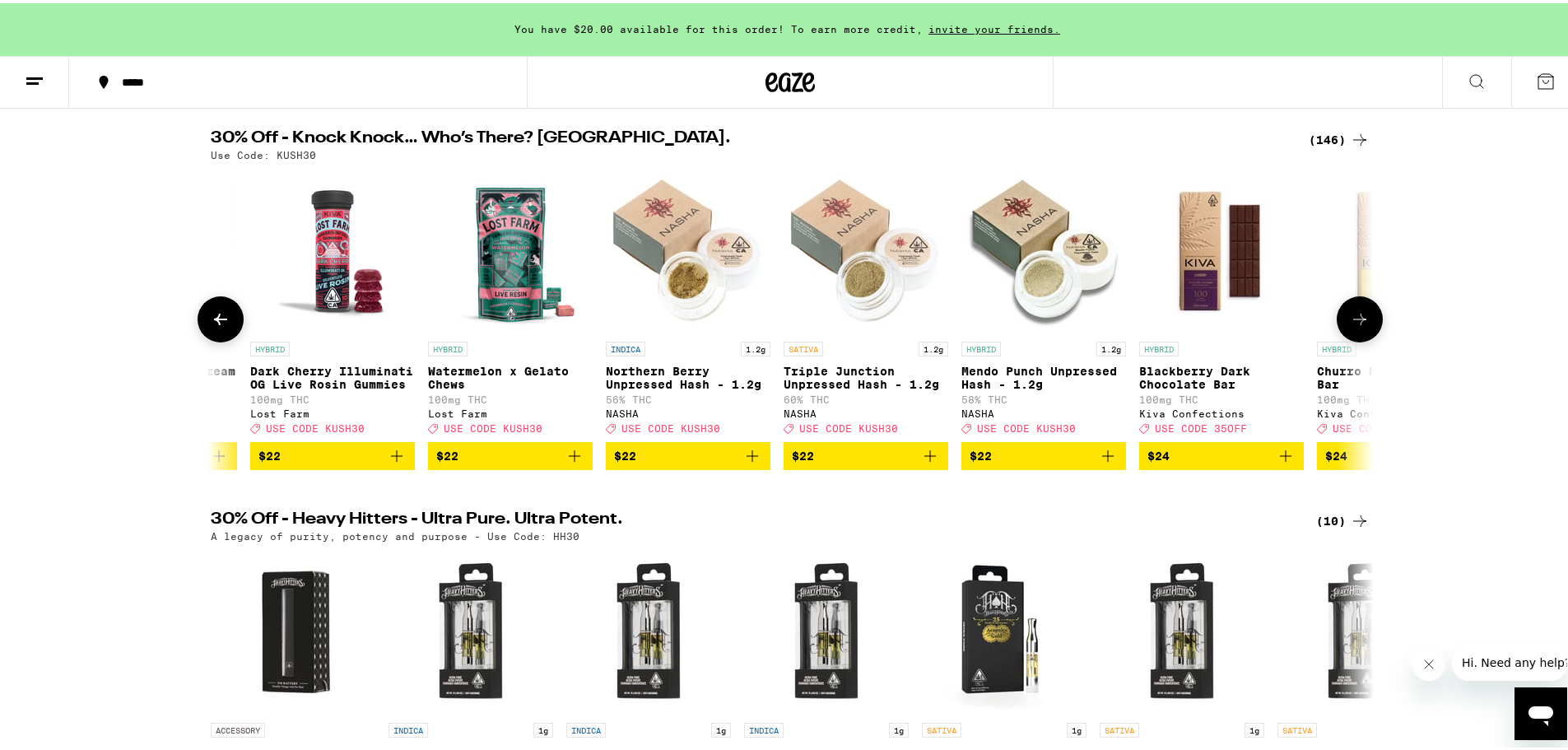
click at [1365, 334] on button at bounding box center [1360, 316] width 46 height 46
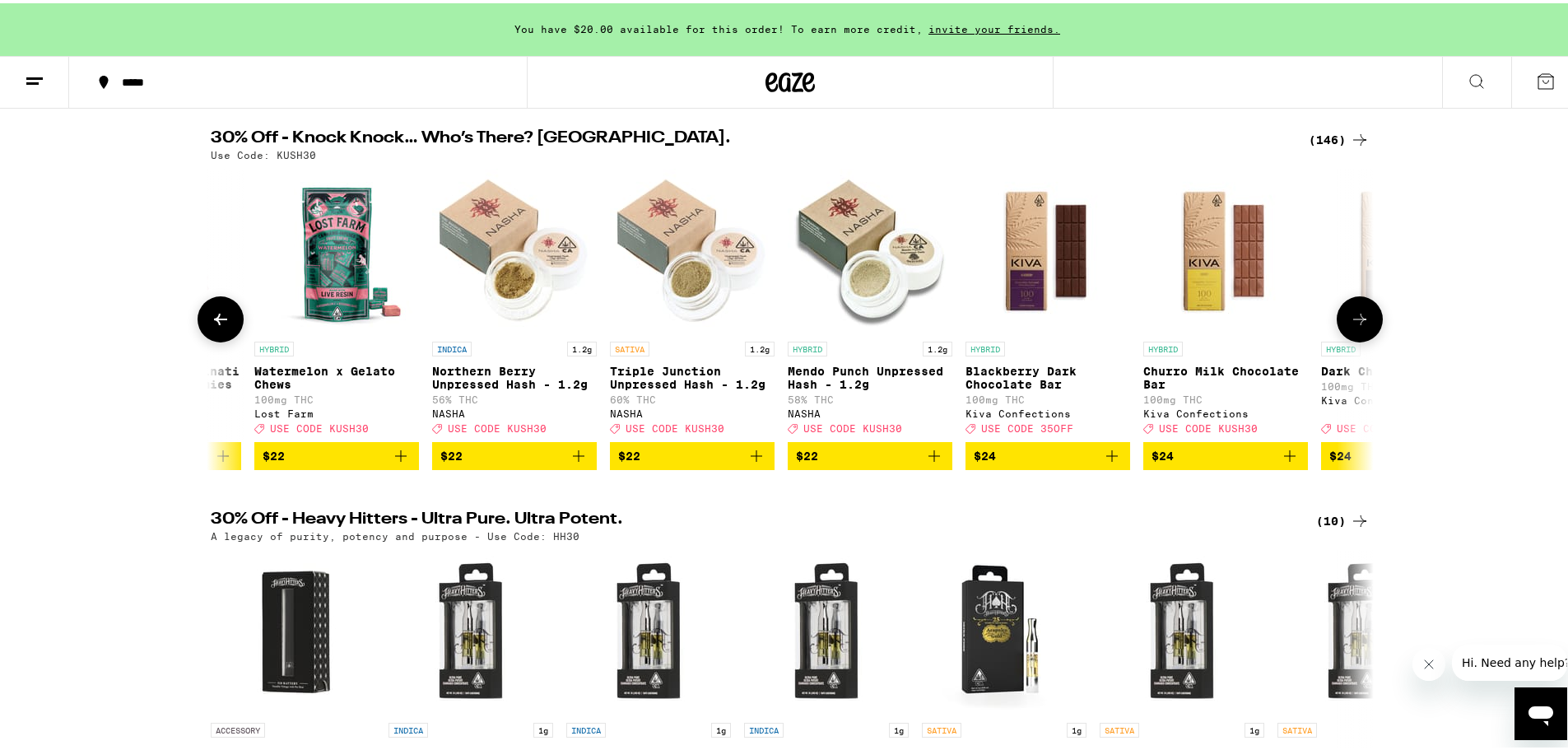
click at [1365, 334] on button at bounding box center [1360, 316] width 46 height 46
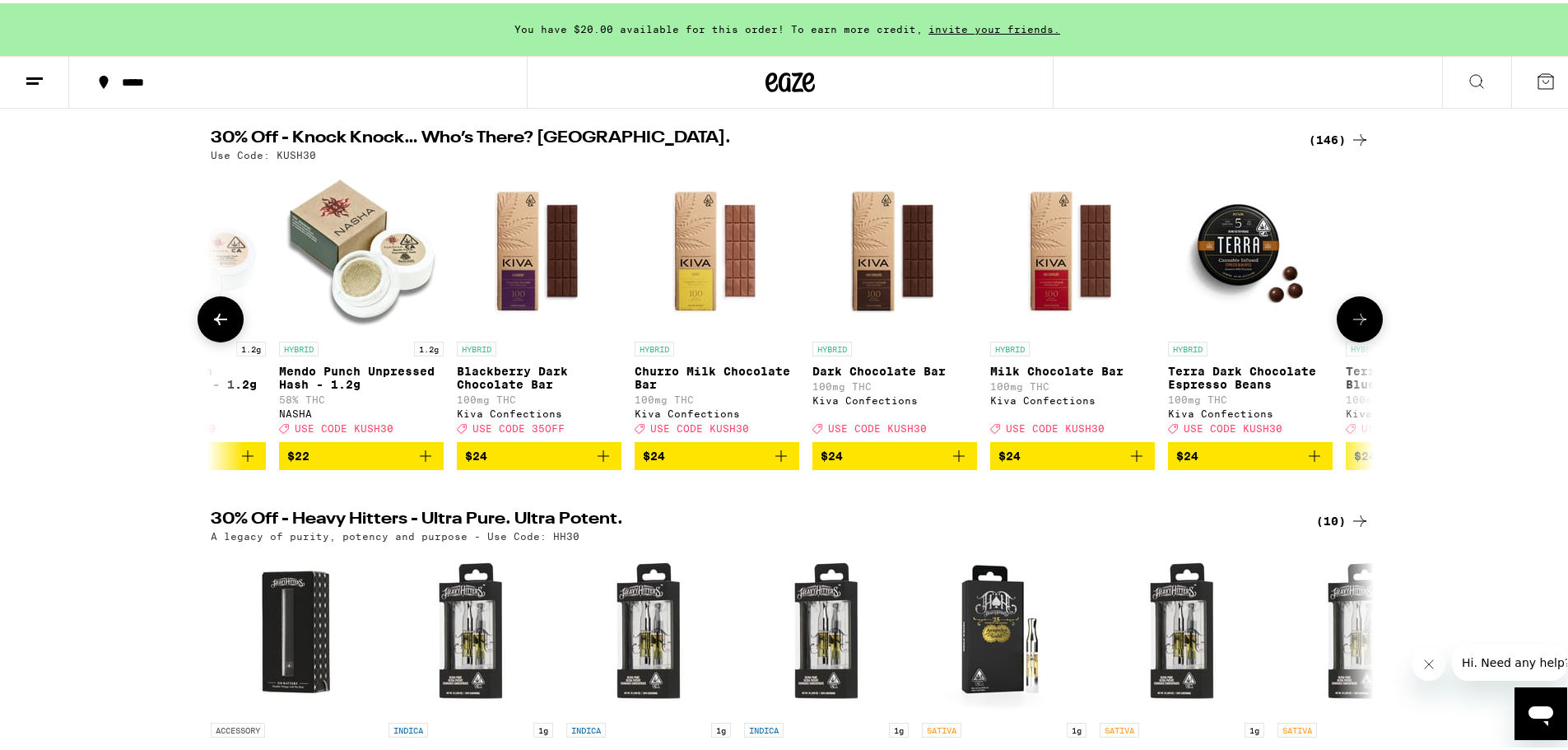
click at [1365, 334] on button at bounding box center [1360, 316] width 46 height 46
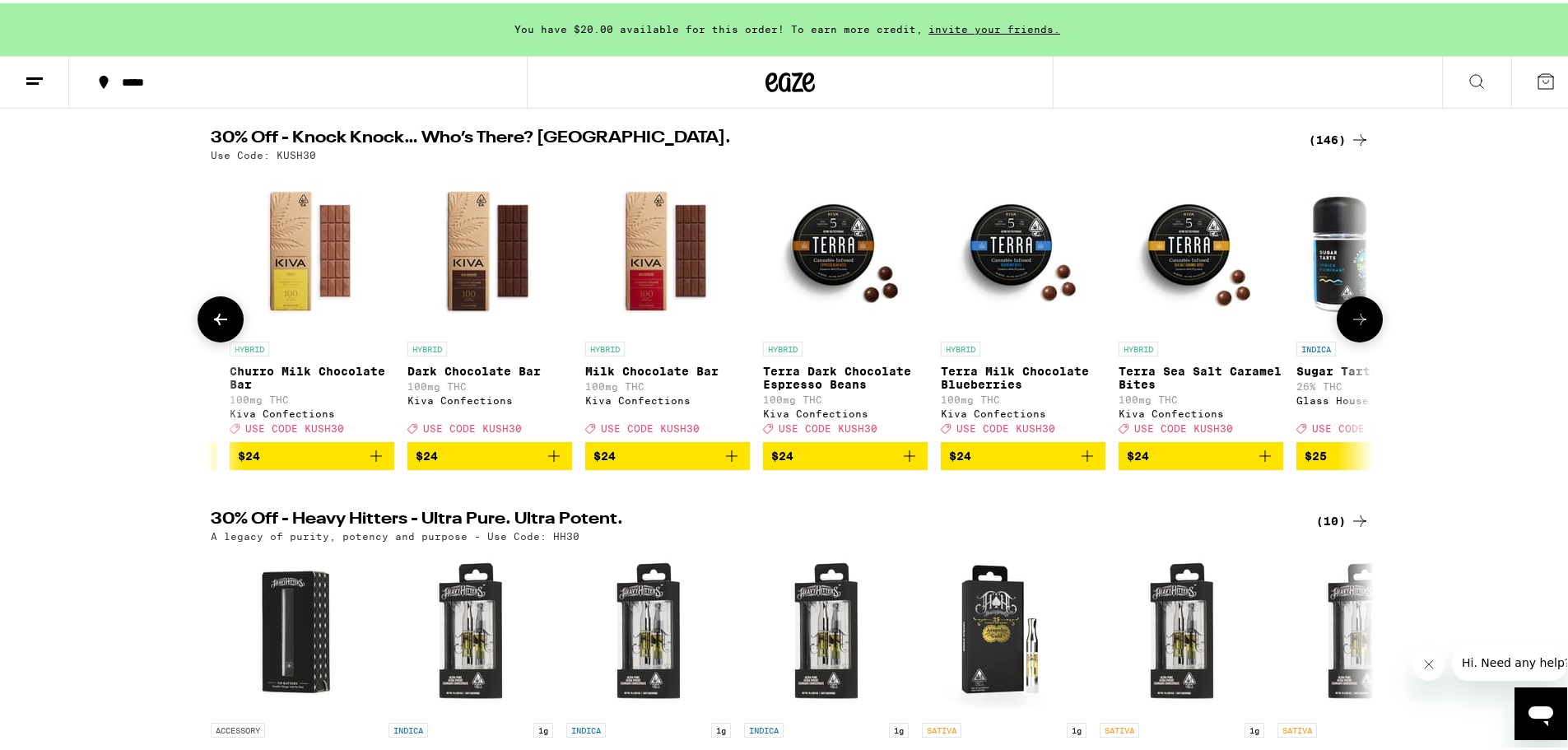
click at [1365, 334] on button at bounding box center [1360, 316] width 46 height 46
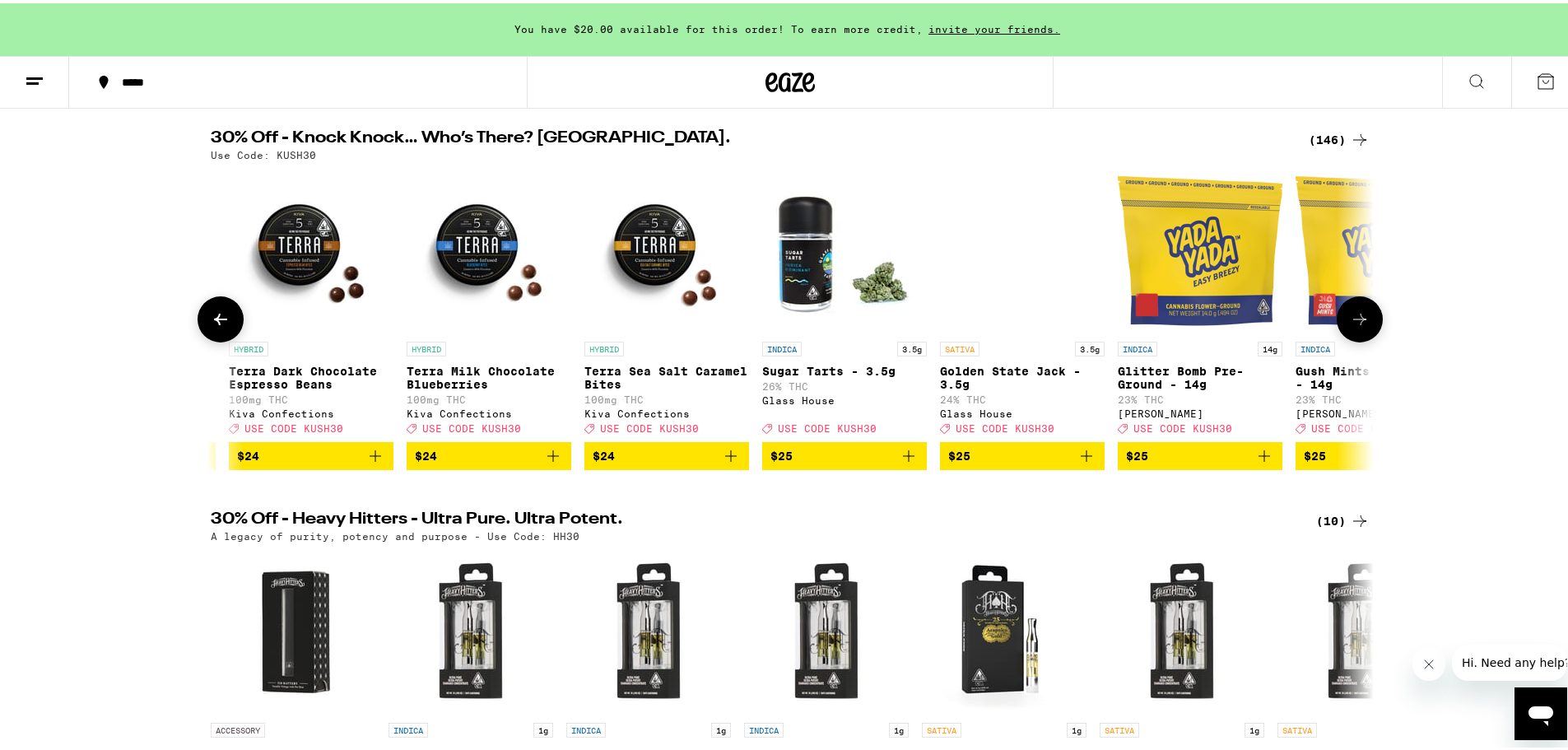
click at [1365, 334] on button at bounding box center [1360, 316] width 46 height 46
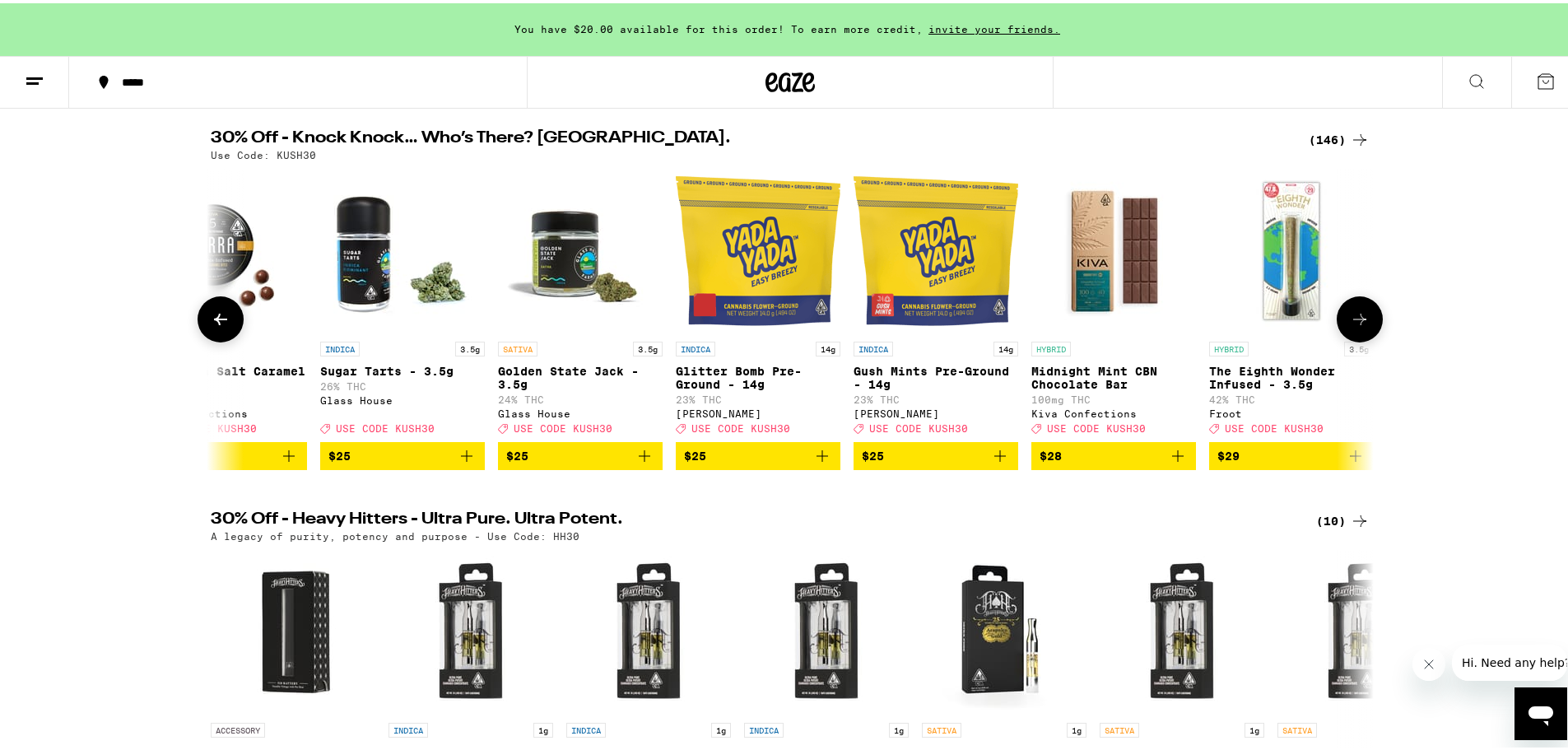
click at [1365, 334] on button at bounding box center [1360, 316] width 46 height 46
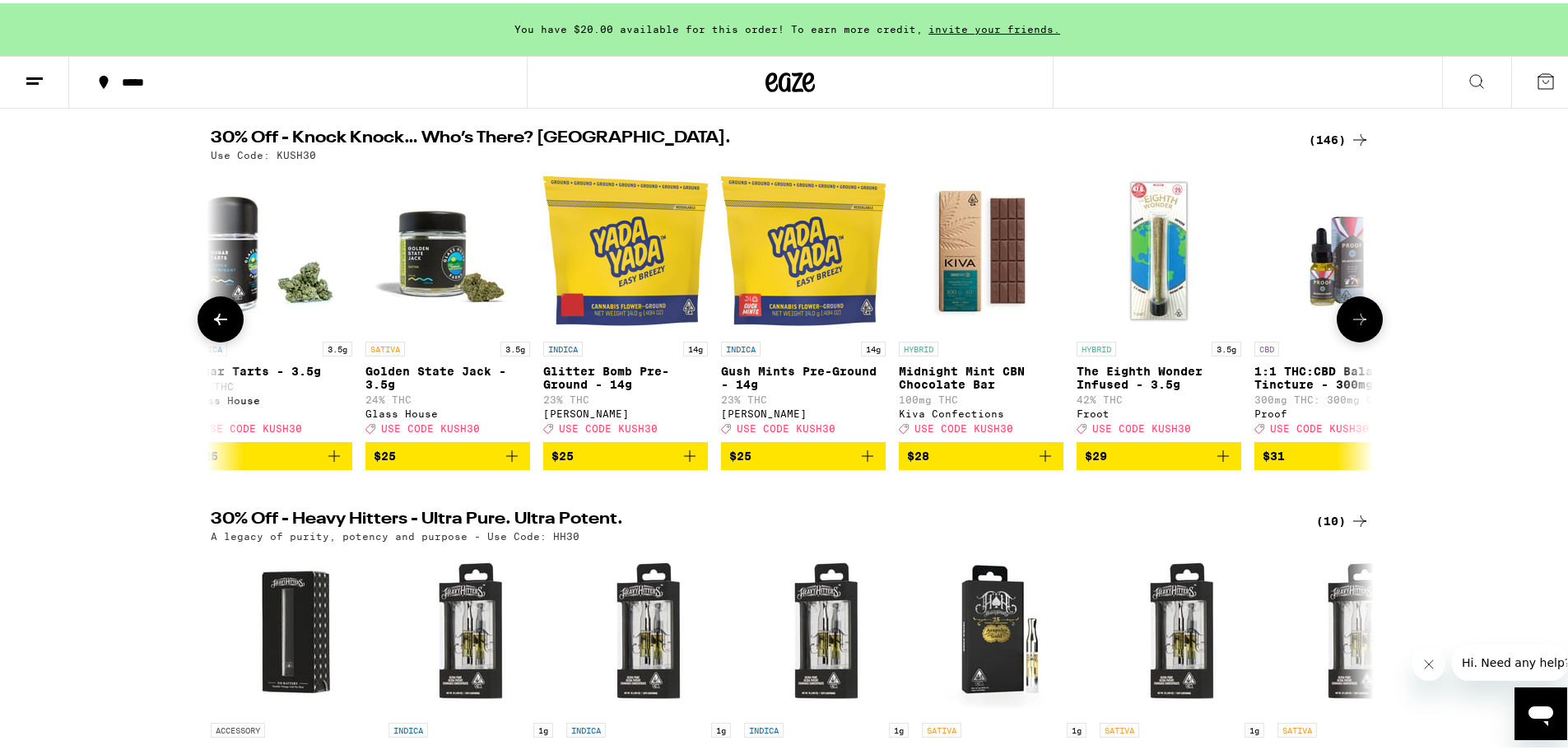
click at [1365, 334] on button at bounding box center [1360, 316] width 46 height 46
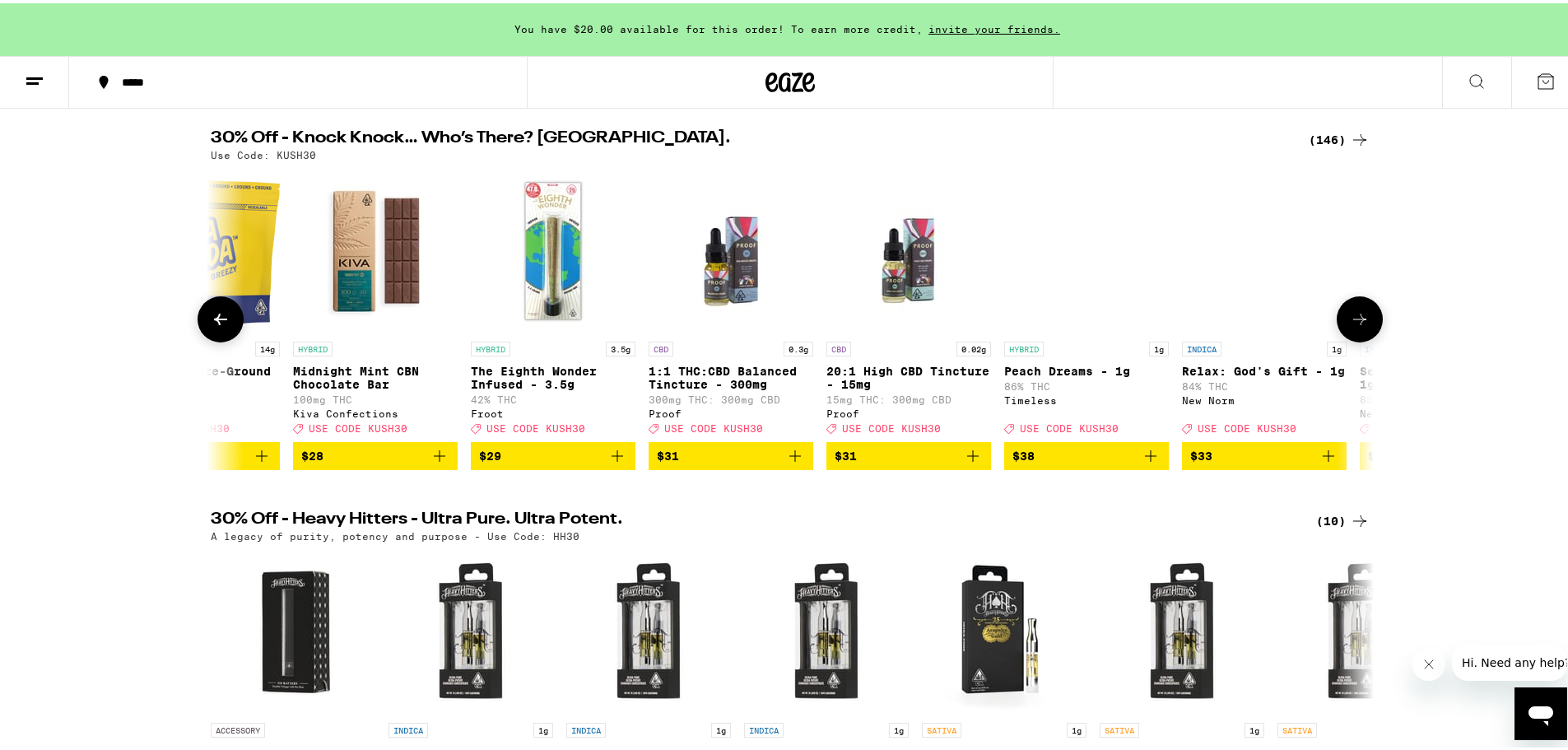
click at [1365, 334] on button at bounding box center [1360, 316] width 46 height 46
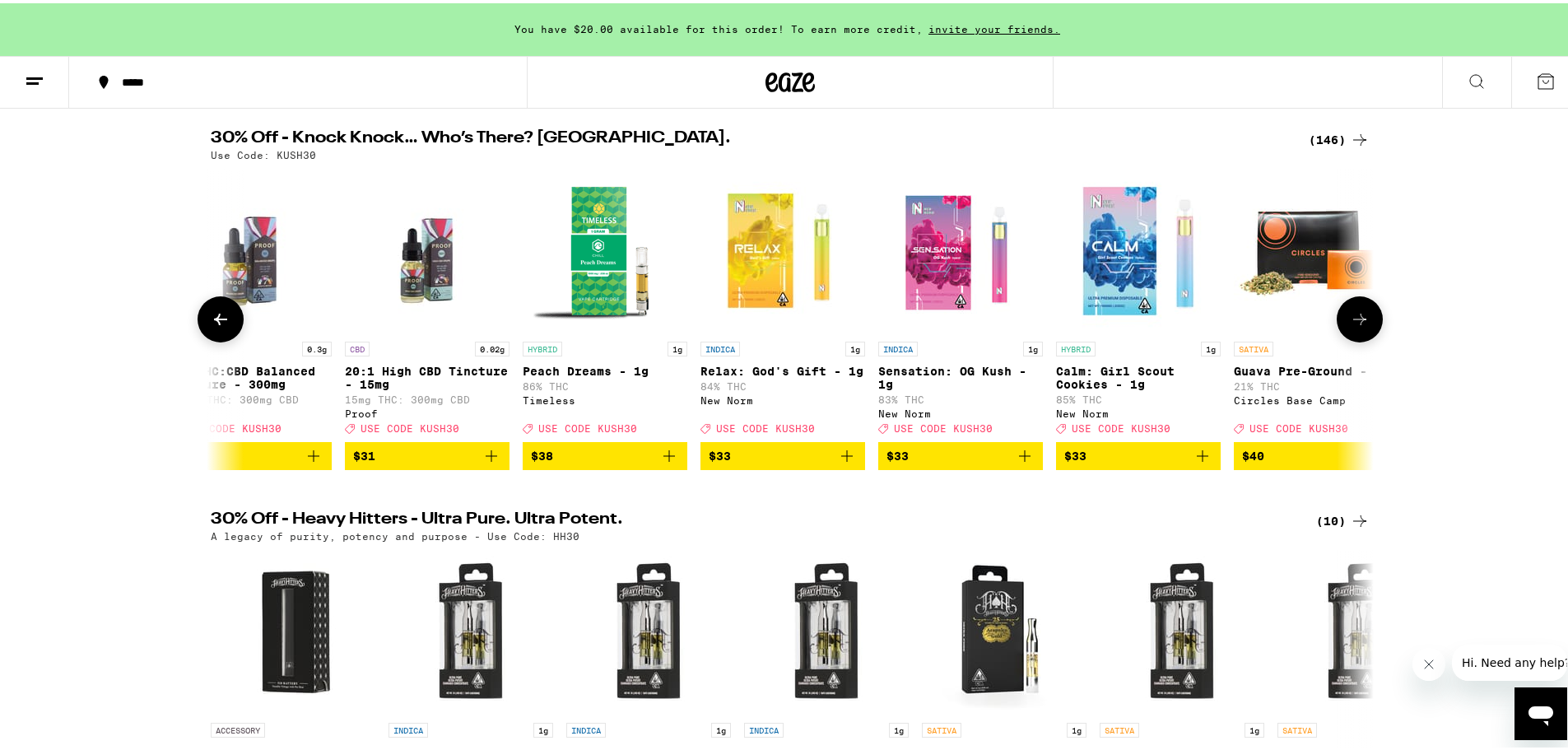
click at [1365, 334] on button at bounding box center [1360, 316] width 46 height 46
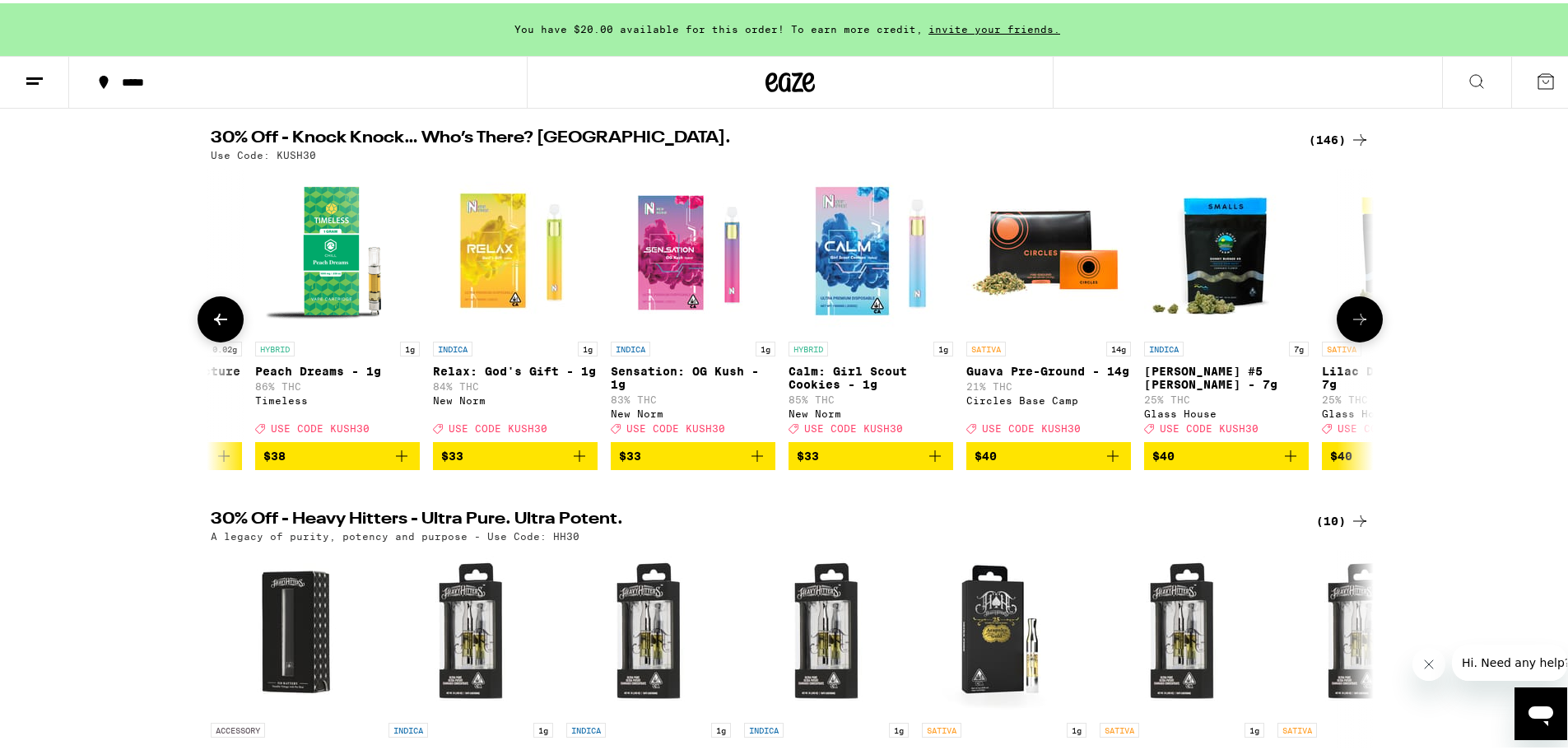
click at [1365, 334] on button at bounding box center [1360, 316] width 46 height 46
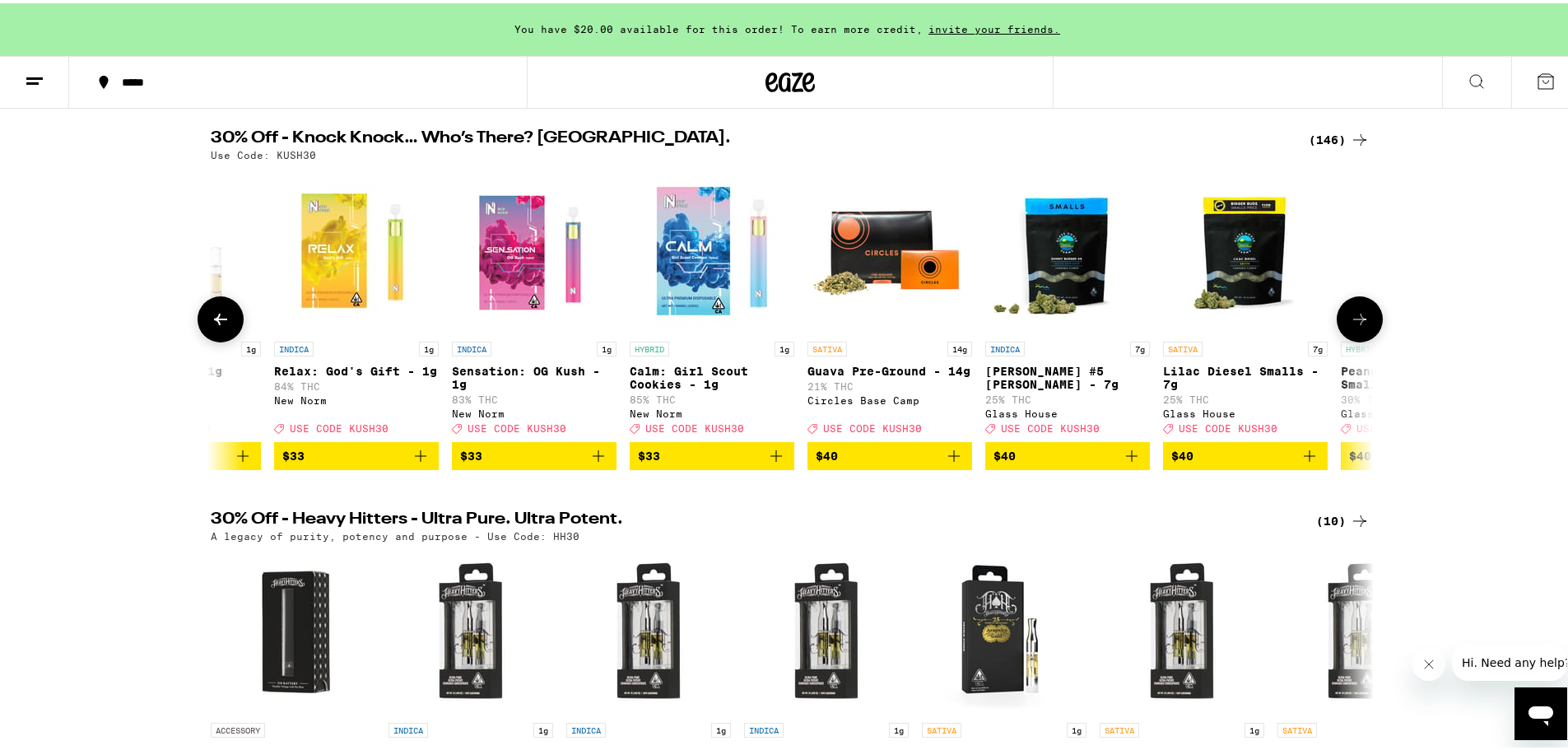
click at [1365, 334] on button at bounding box center [1360, 316] width 46 height 46
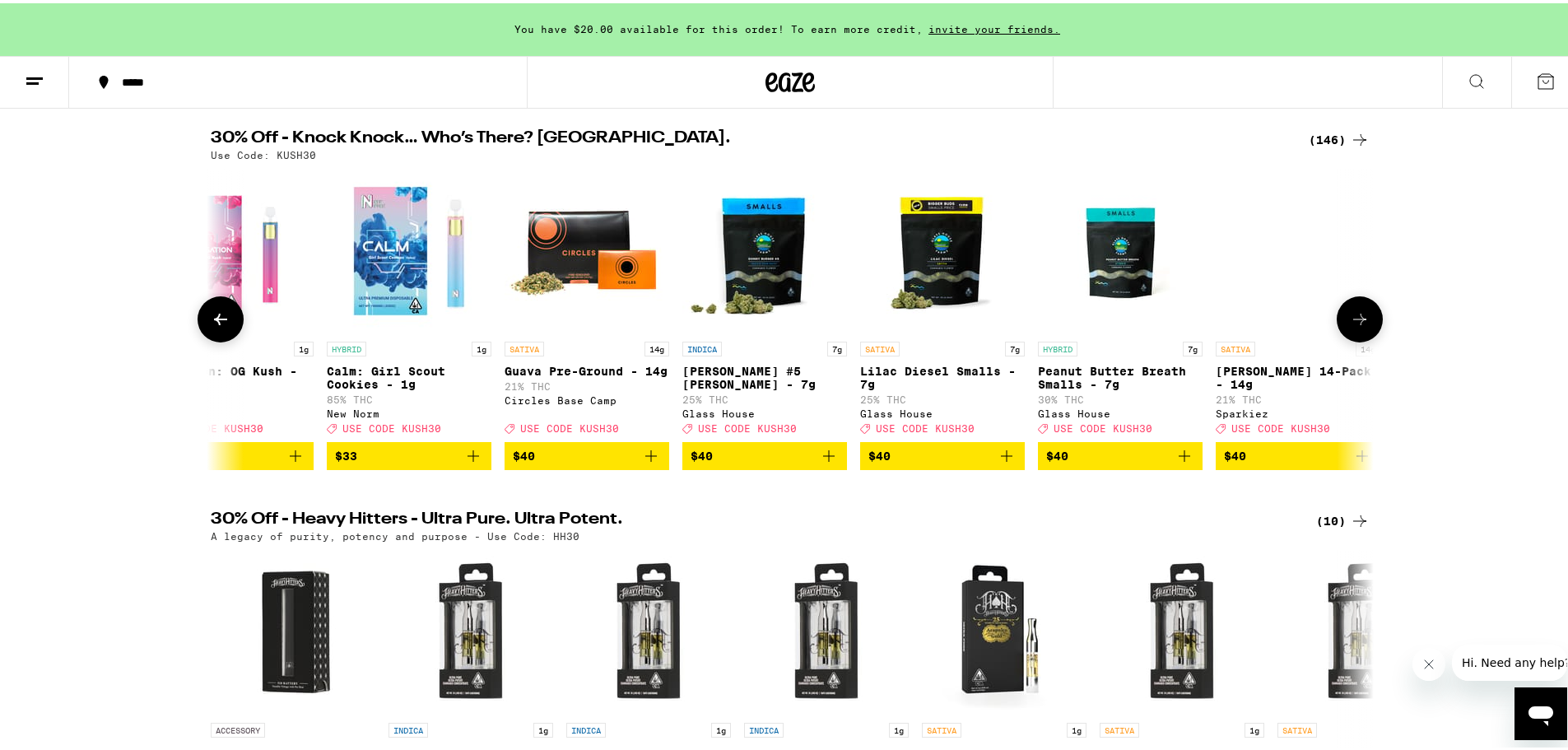
click at [1365, 334] on button at bounding box center [1360, 316] width 46 height 46
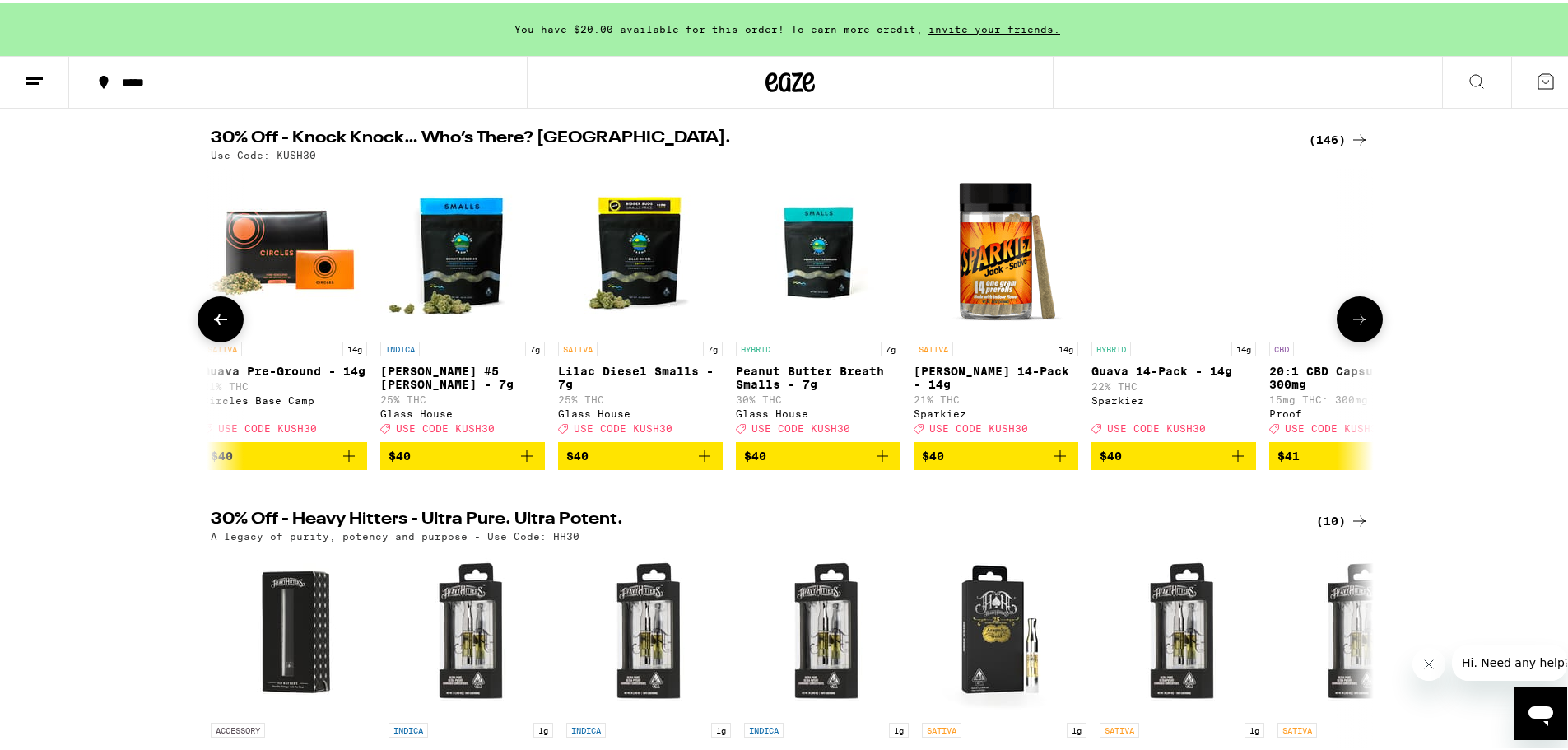
click at [1365, 334] on button at bounding box center [1360, 316] width 46 height 46
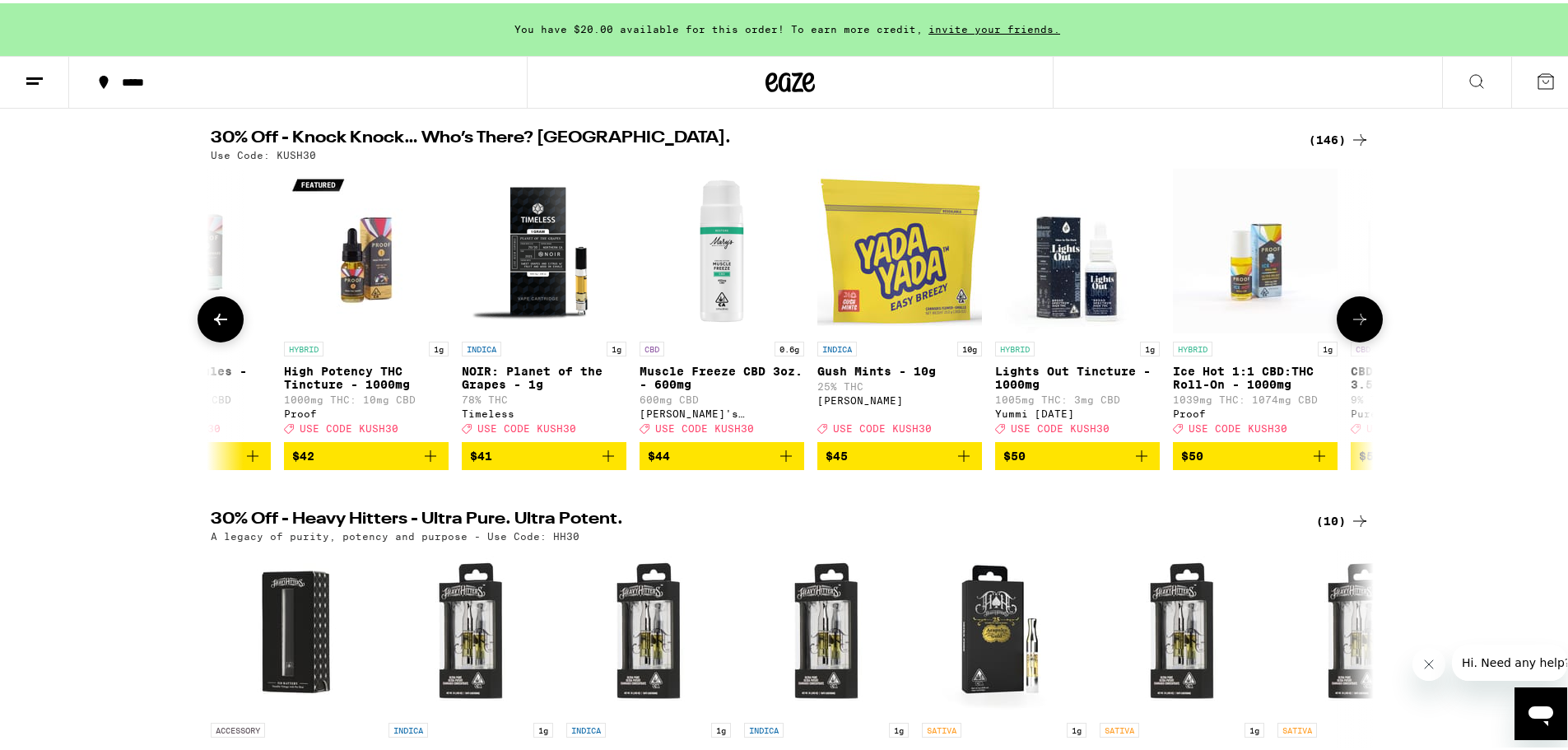
click at [1365, 334] on button at bounding box center [1360, 316] width 46 height 46
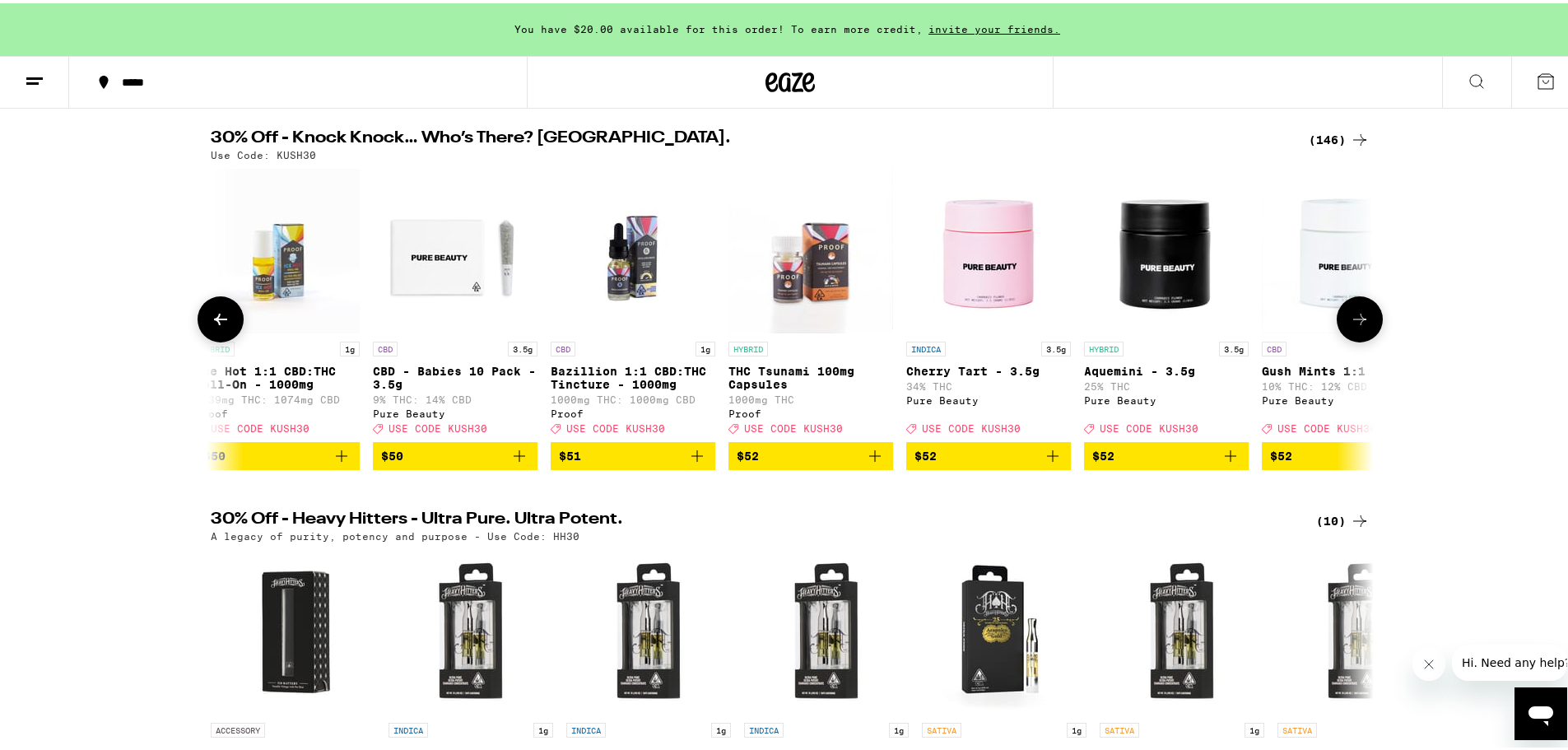
click at [1365, 334] on button at bounding box center [1360, 316] width 46 height 46
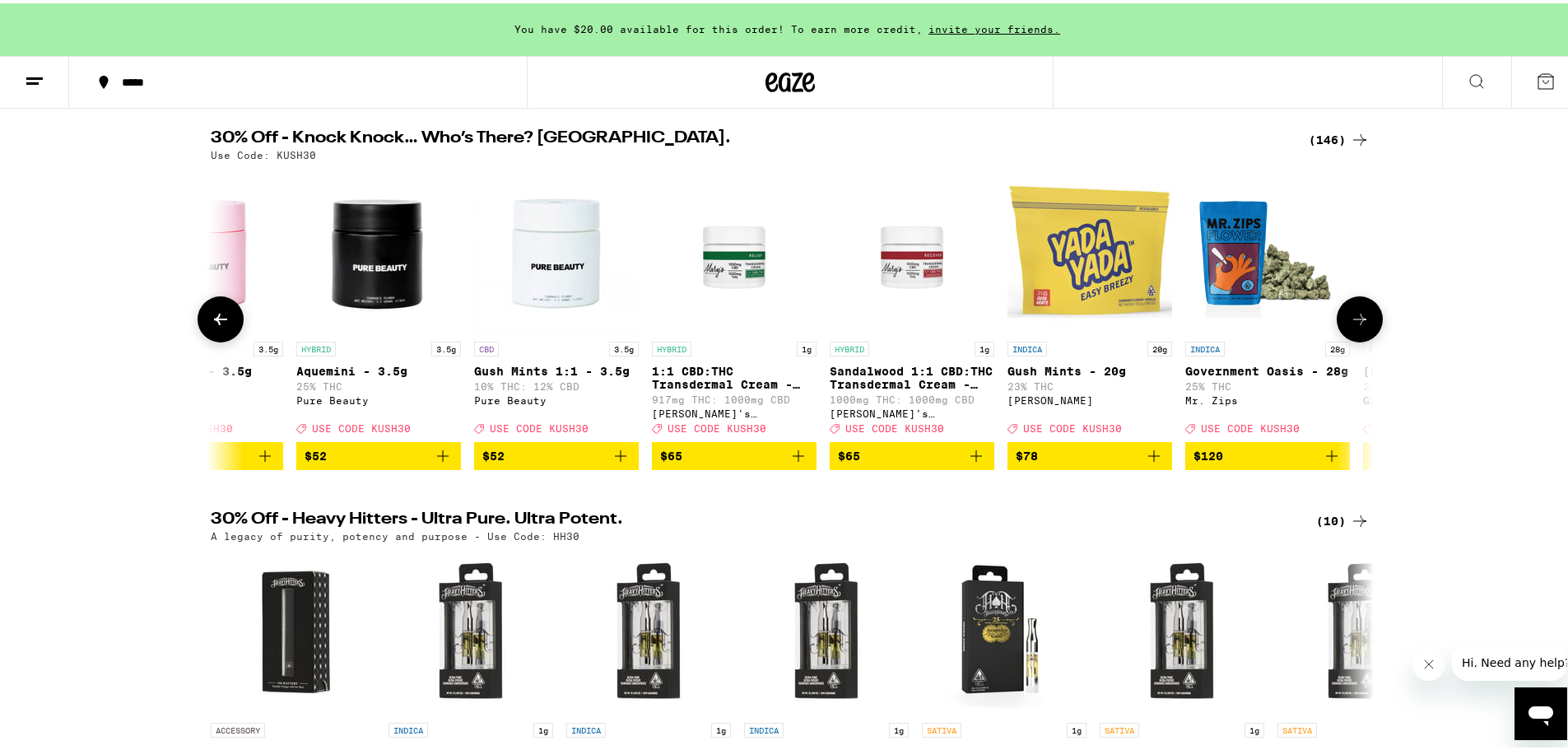
click at [1365, 334] on button at bounding box center [1360, 316] width 46 height 46
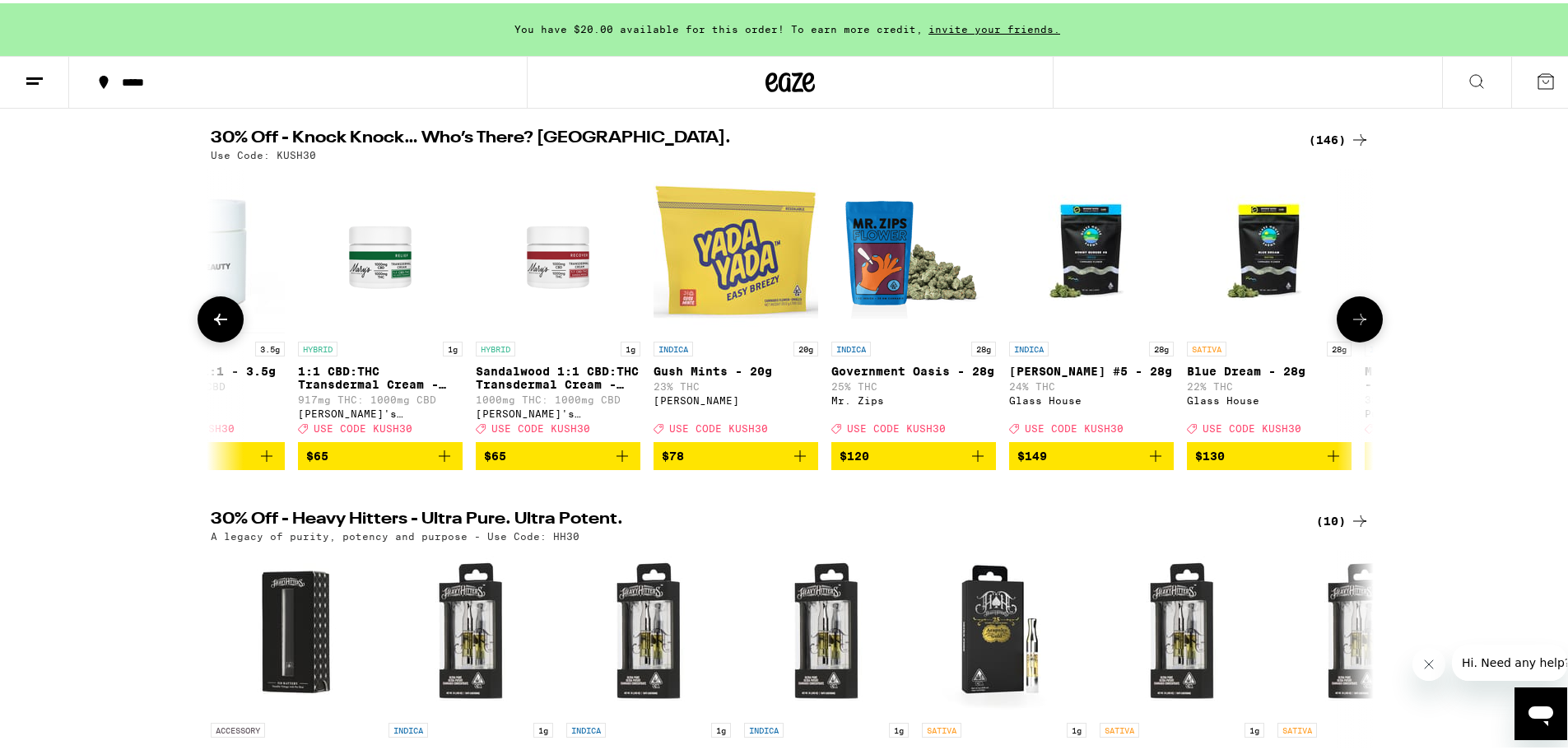
click at [1365, 334] on button at bounding box center [1360, 316] width 46 height 46
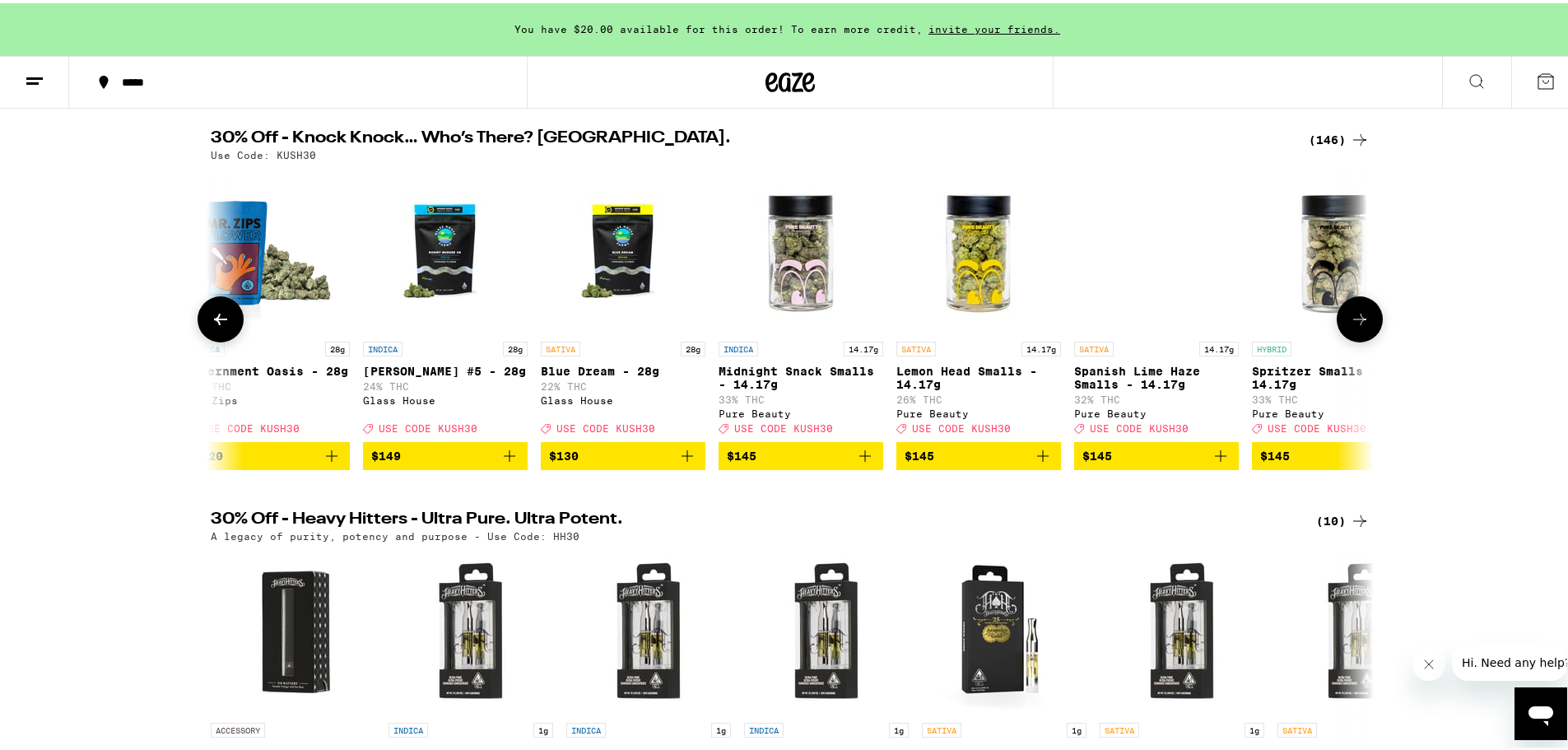
click at [1365, 334] on button at bounding box center [1360, 316] width 46 height 46
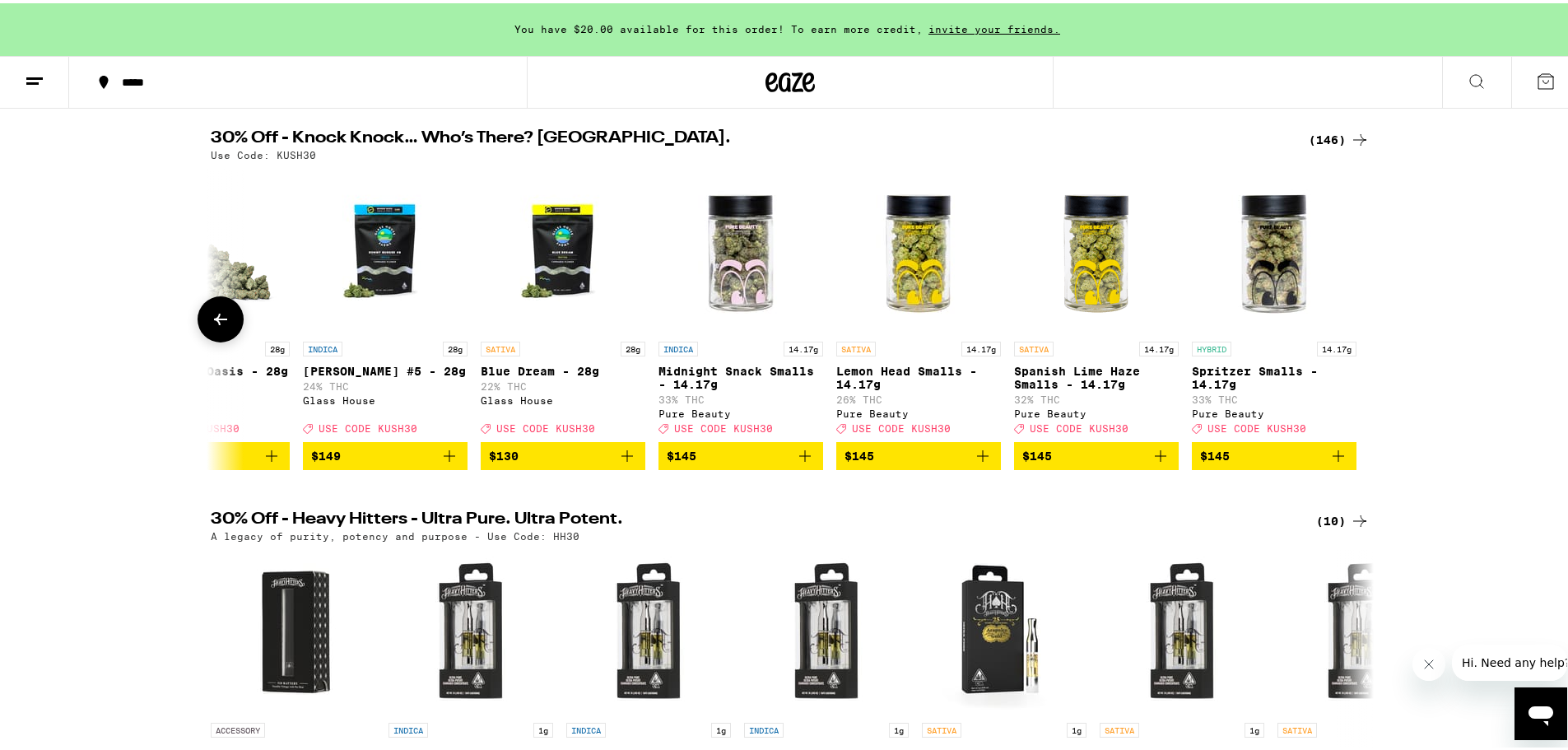
click at [1365, 334] on div at bounding box center [1360, 316] width 46 height 46
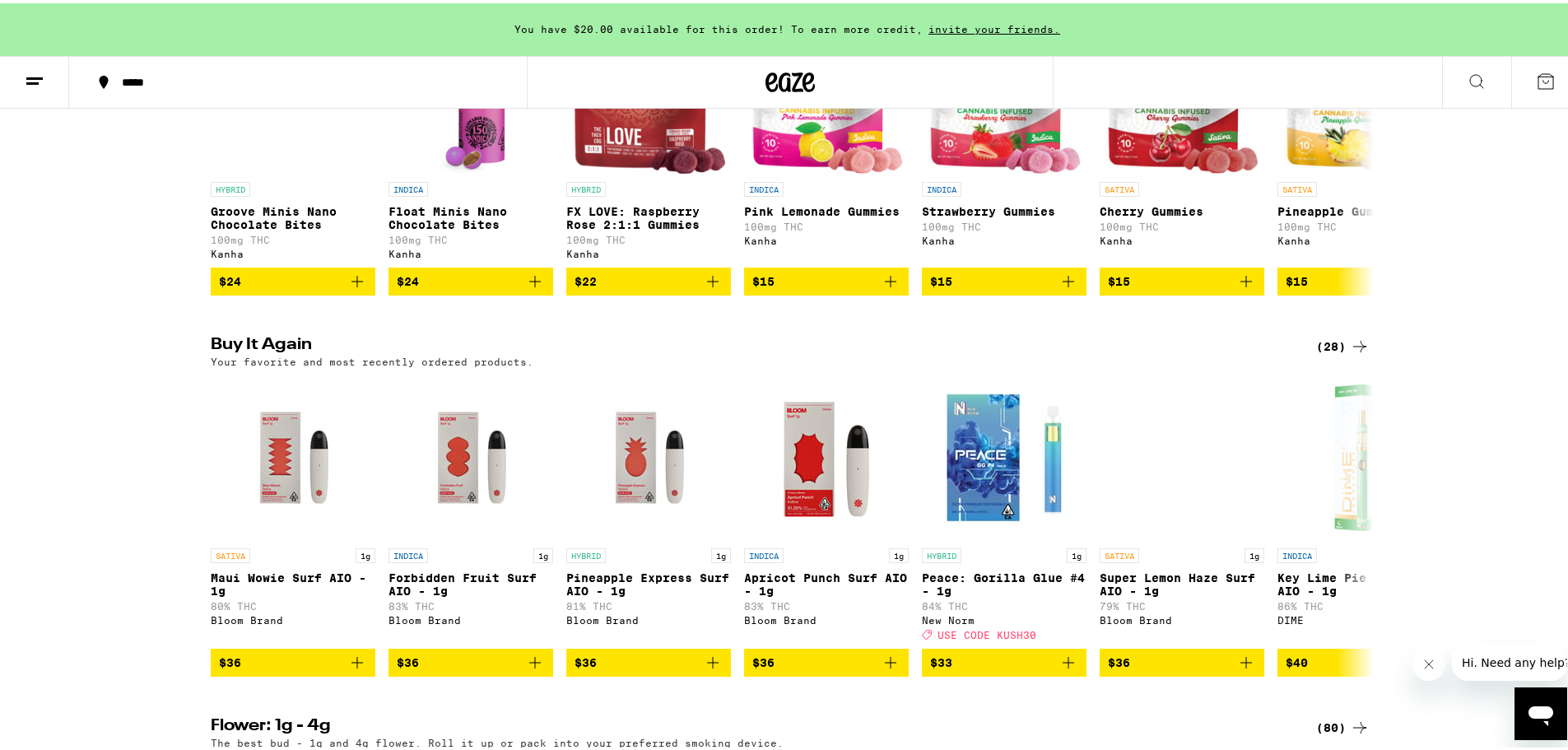
scroll to position [1152, 0]
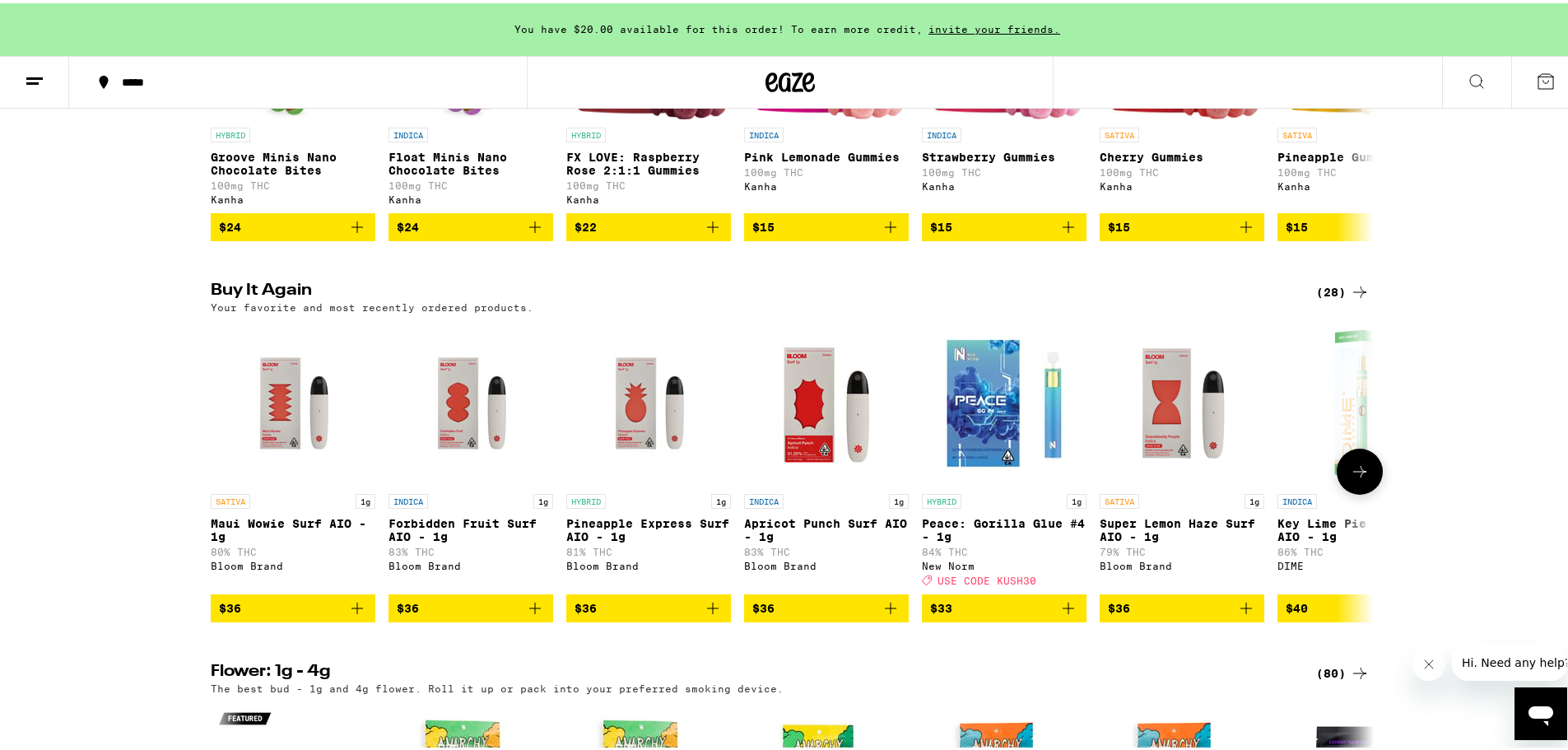
click at [1356, 479] on icon at bounding box center [1360, 468] width 20 height 20
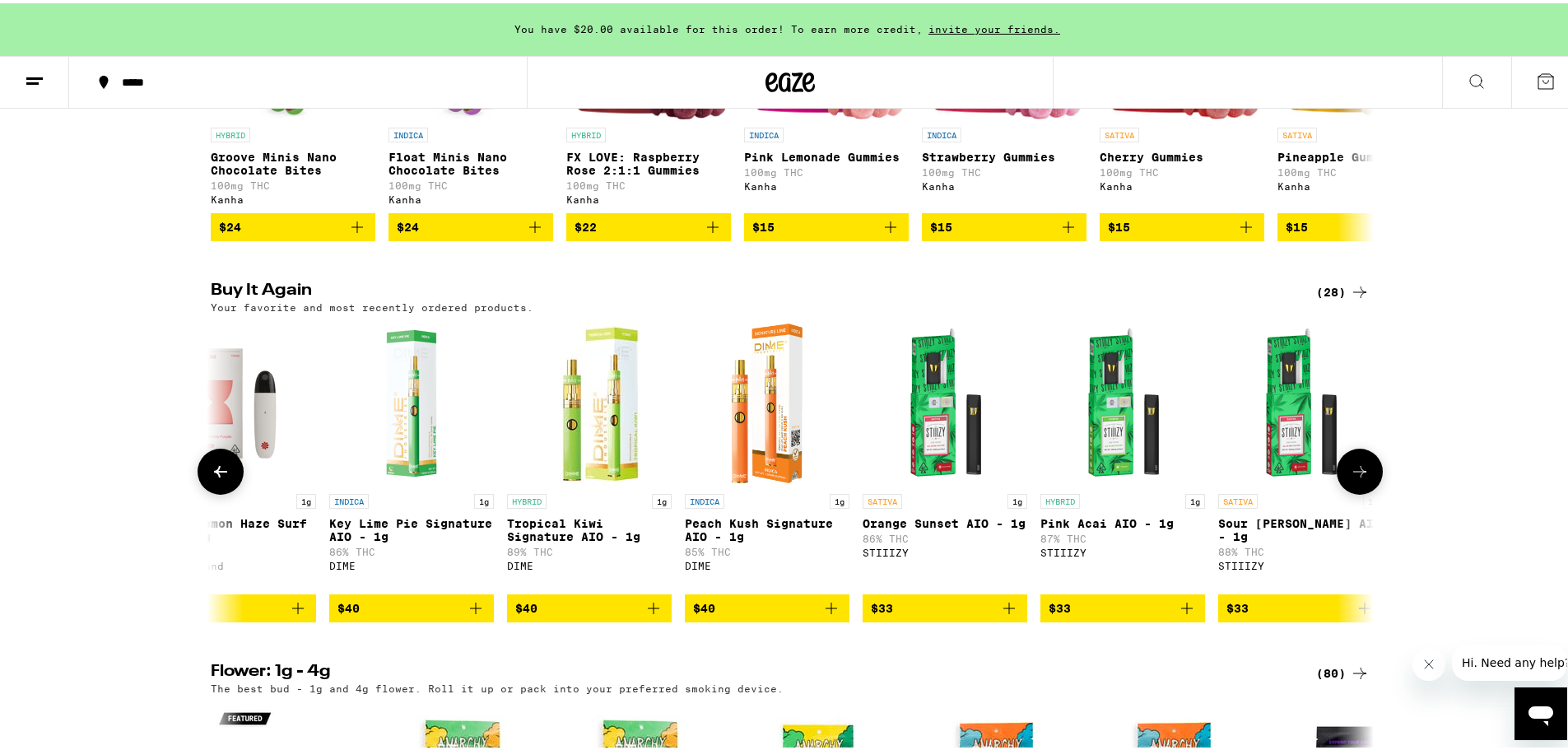
scroll to position [0, 979]
